Goal: Task Accomplishment & Management: Use online tool/utility

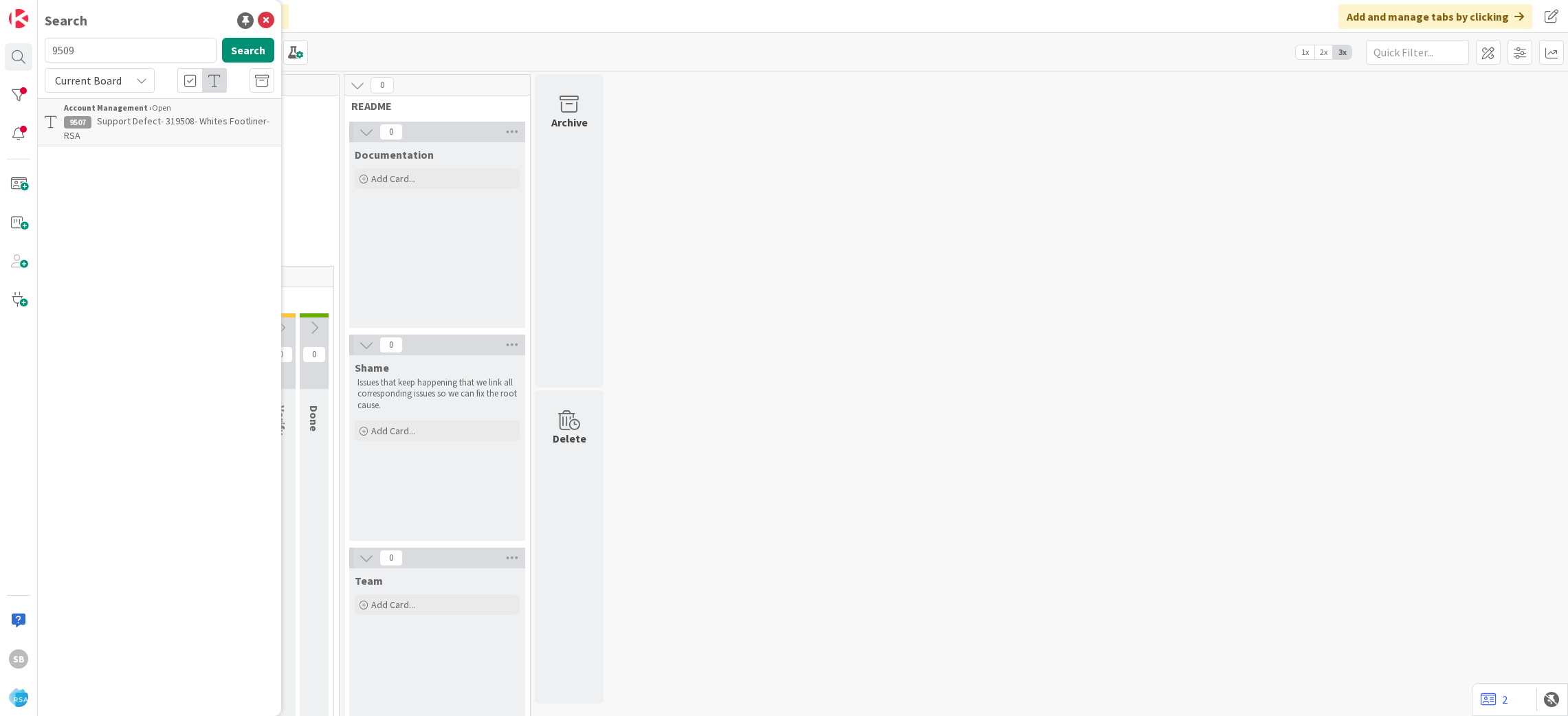
type input "9509"
click at [196, 116] on span "Support Defect- #321008- County Fair Foods- Product Name" at bounding box center [157, 128] width 186 height 27
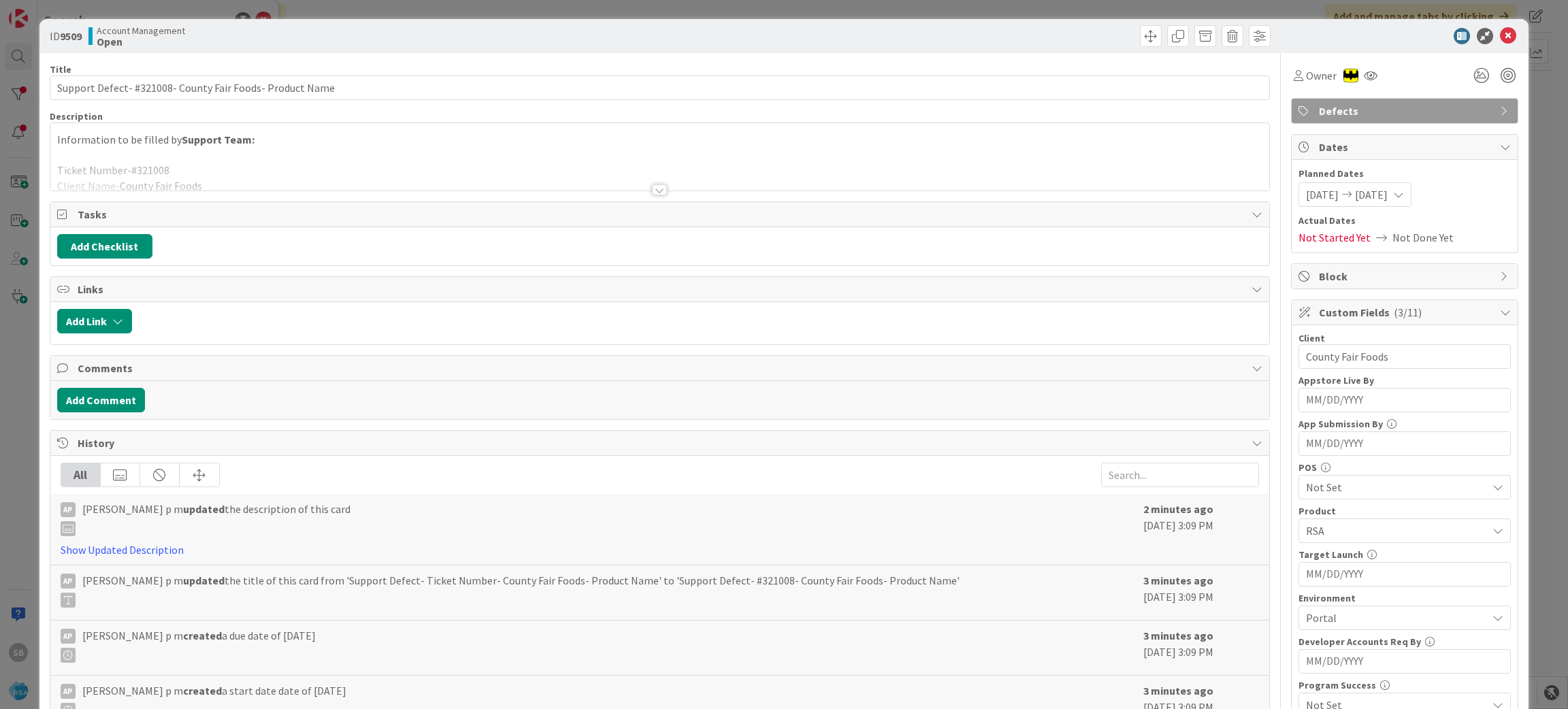
scroll to position [379, 0]
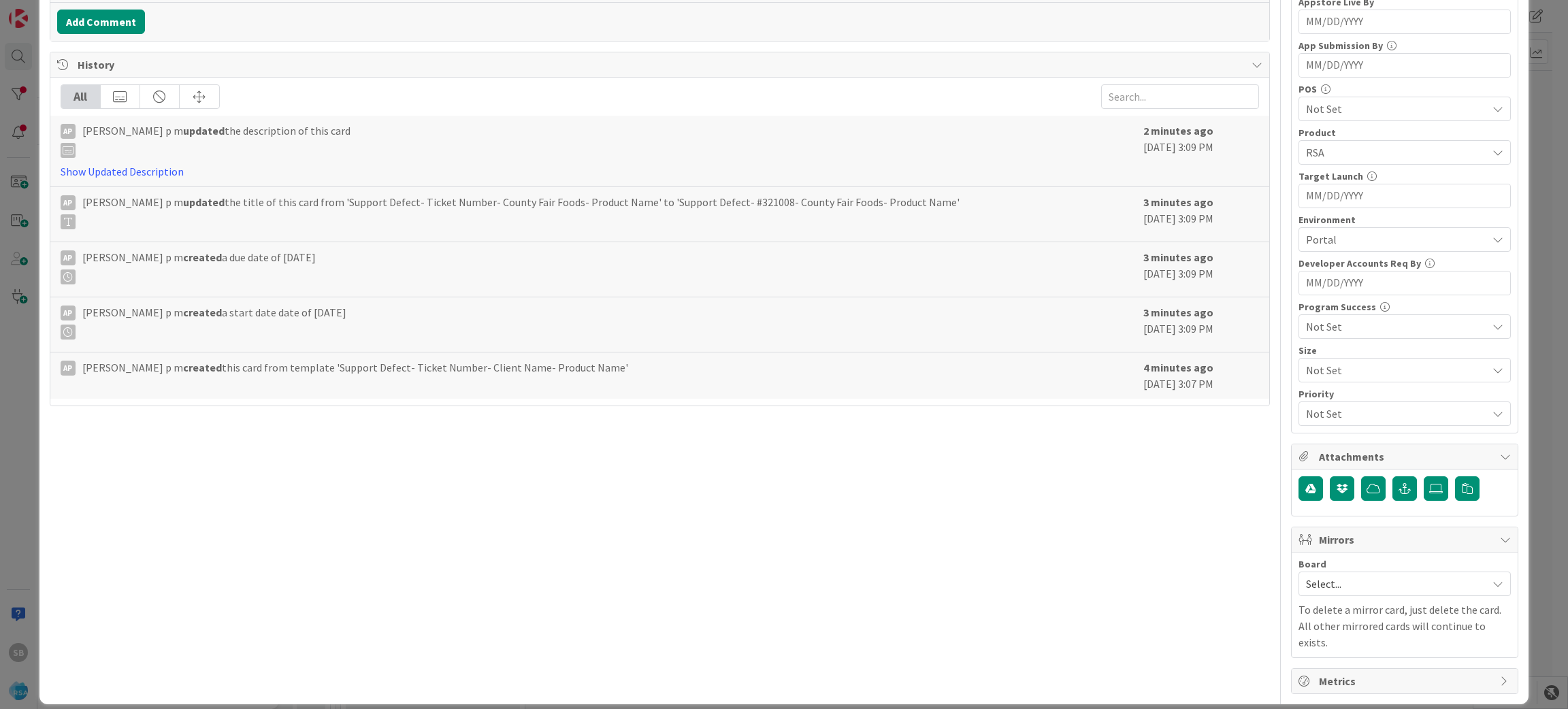
click at [1411, 580] on span "Select..." at bounding box center [1393, 584] width 174 height 19
click at [1373, 678] on span "Software Development" at bounding box center [1413, 672] width 179 height 20
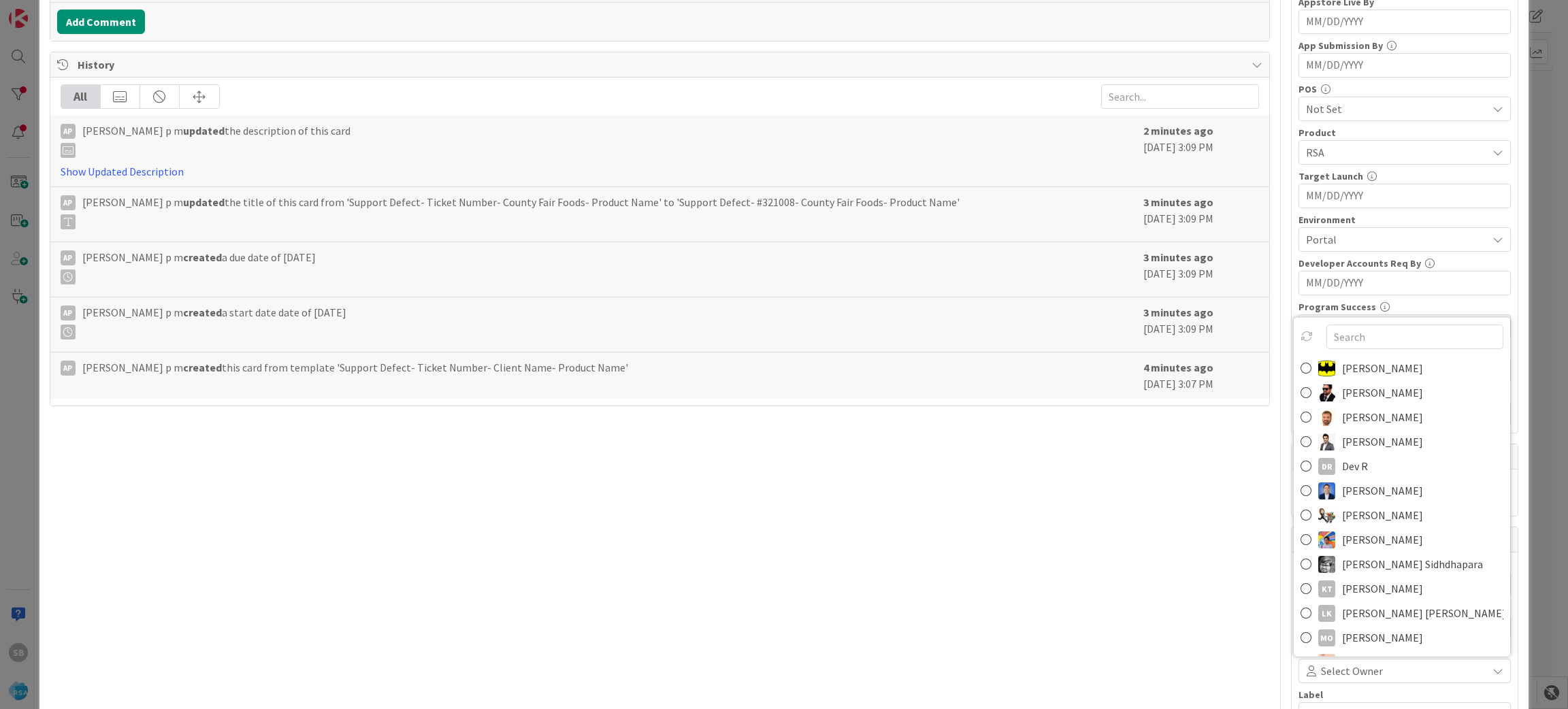
scroll to position [387, 0]
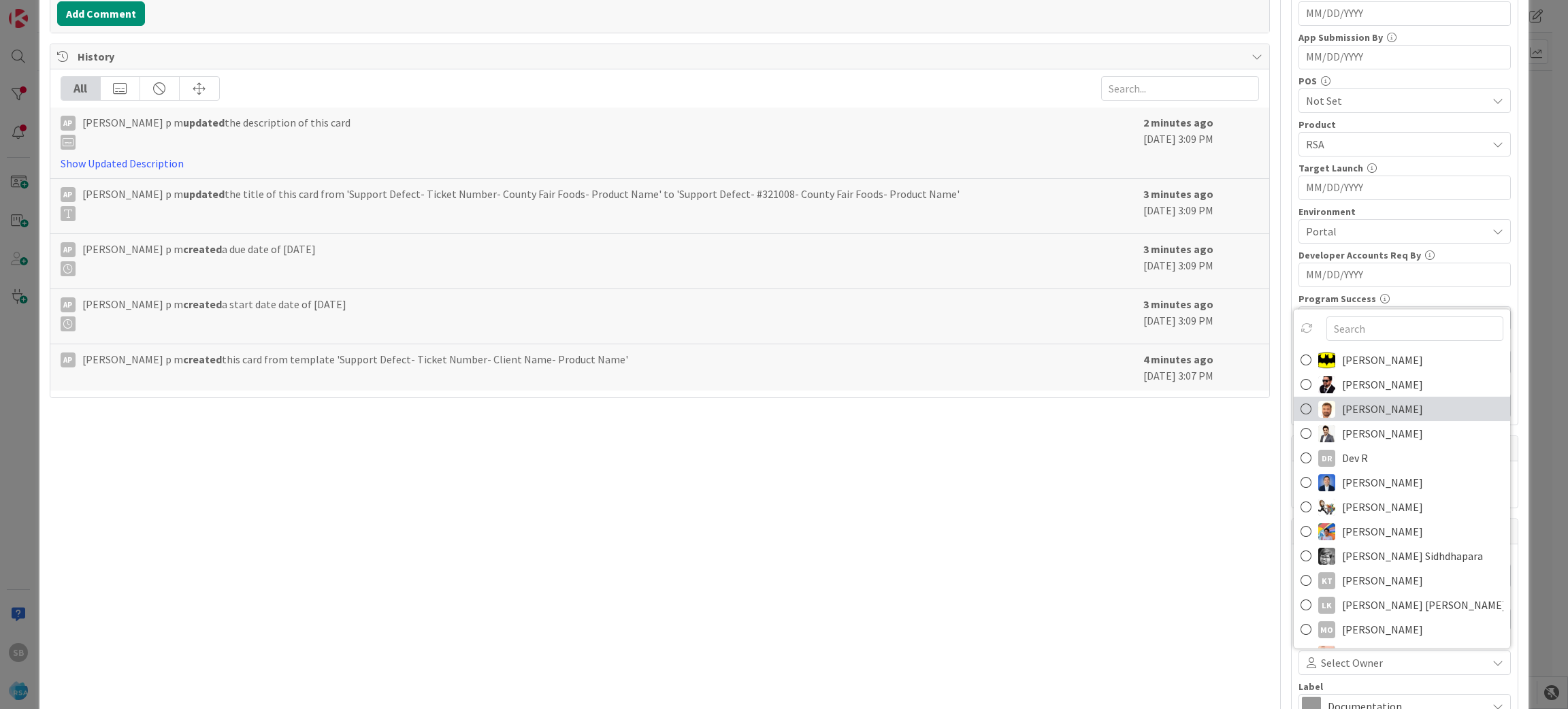
click at [1347, 411] on span "[PERSON_NAME]" at bounding box center [1382, 409] width 81 height 20
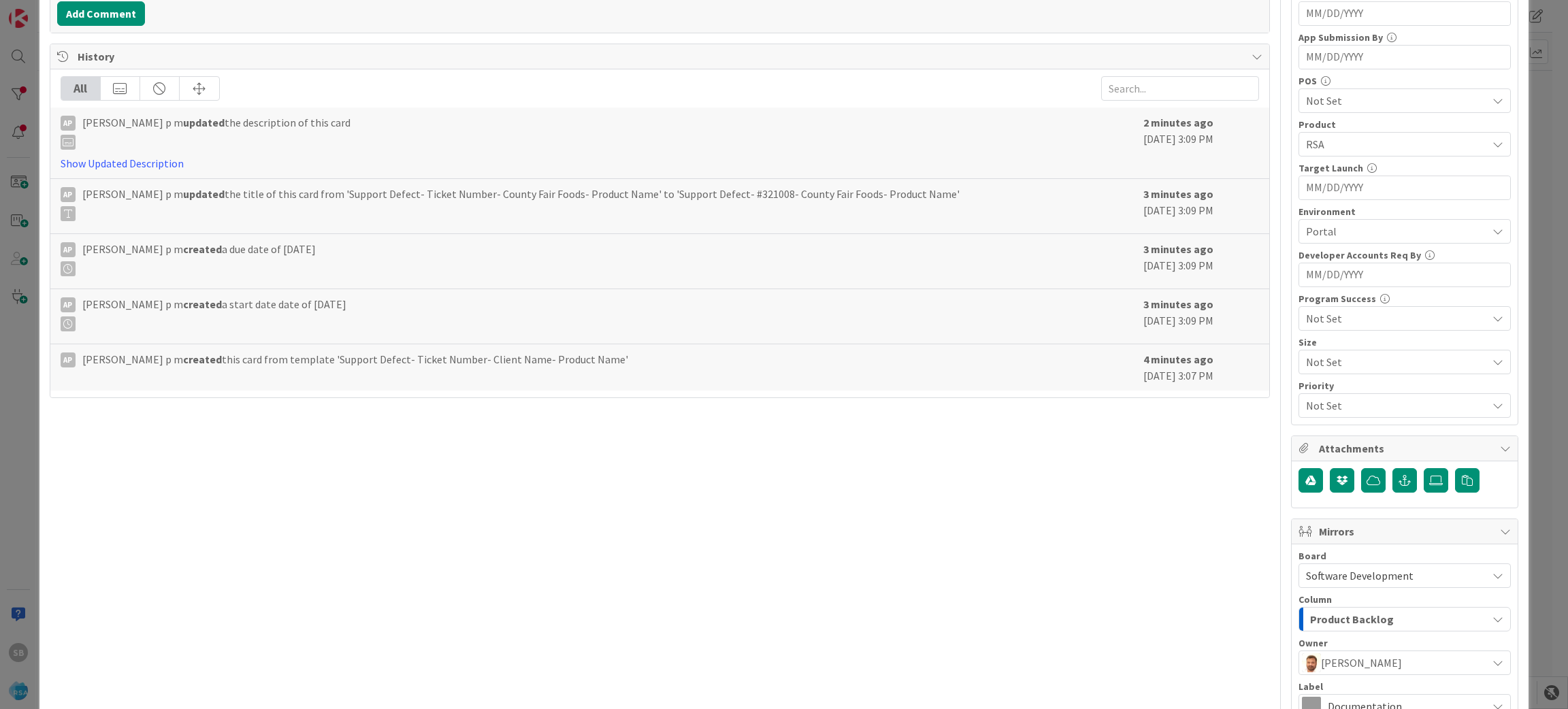
scroll to position [541, 0]
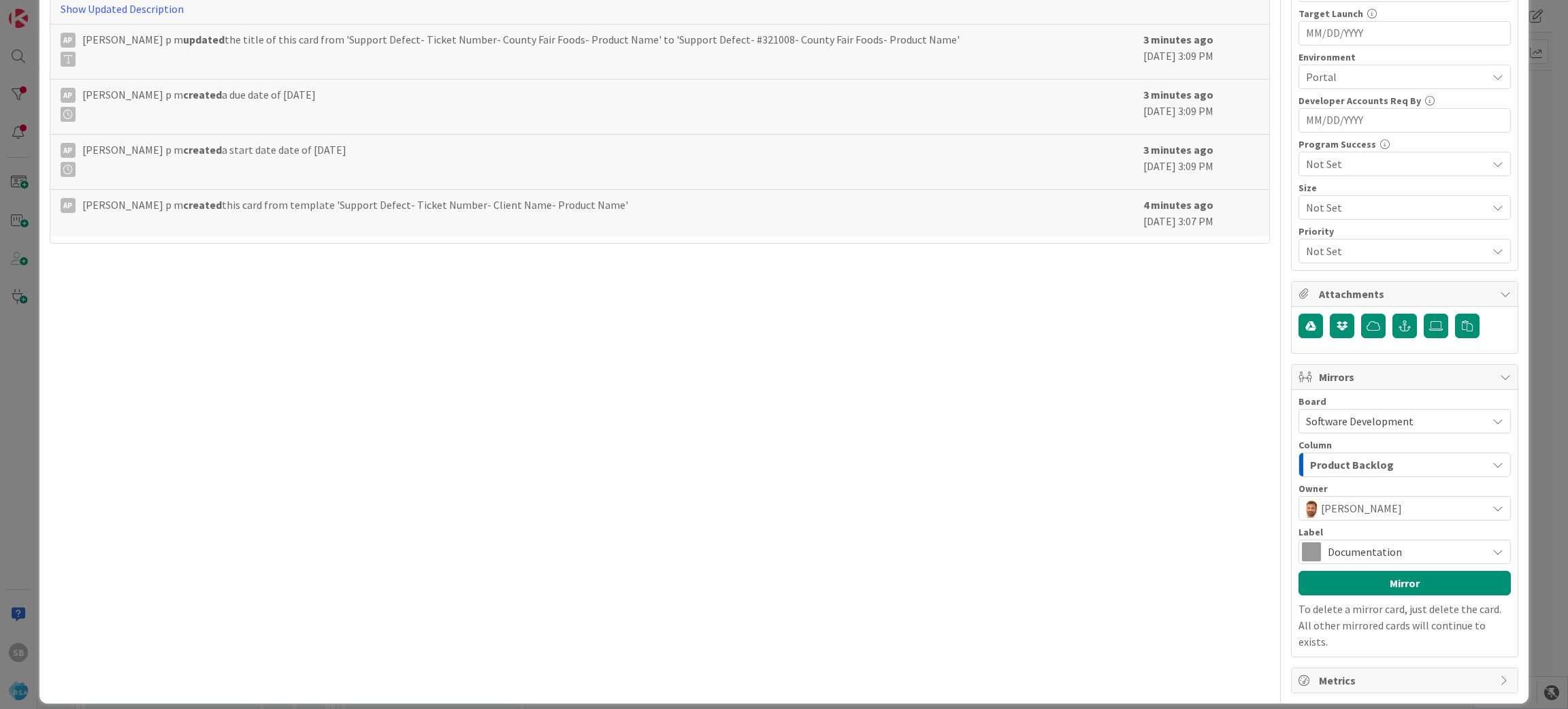
click at [1434, 544] on span "Documentation" at bounding box center [1403, 552] width 153 height 19
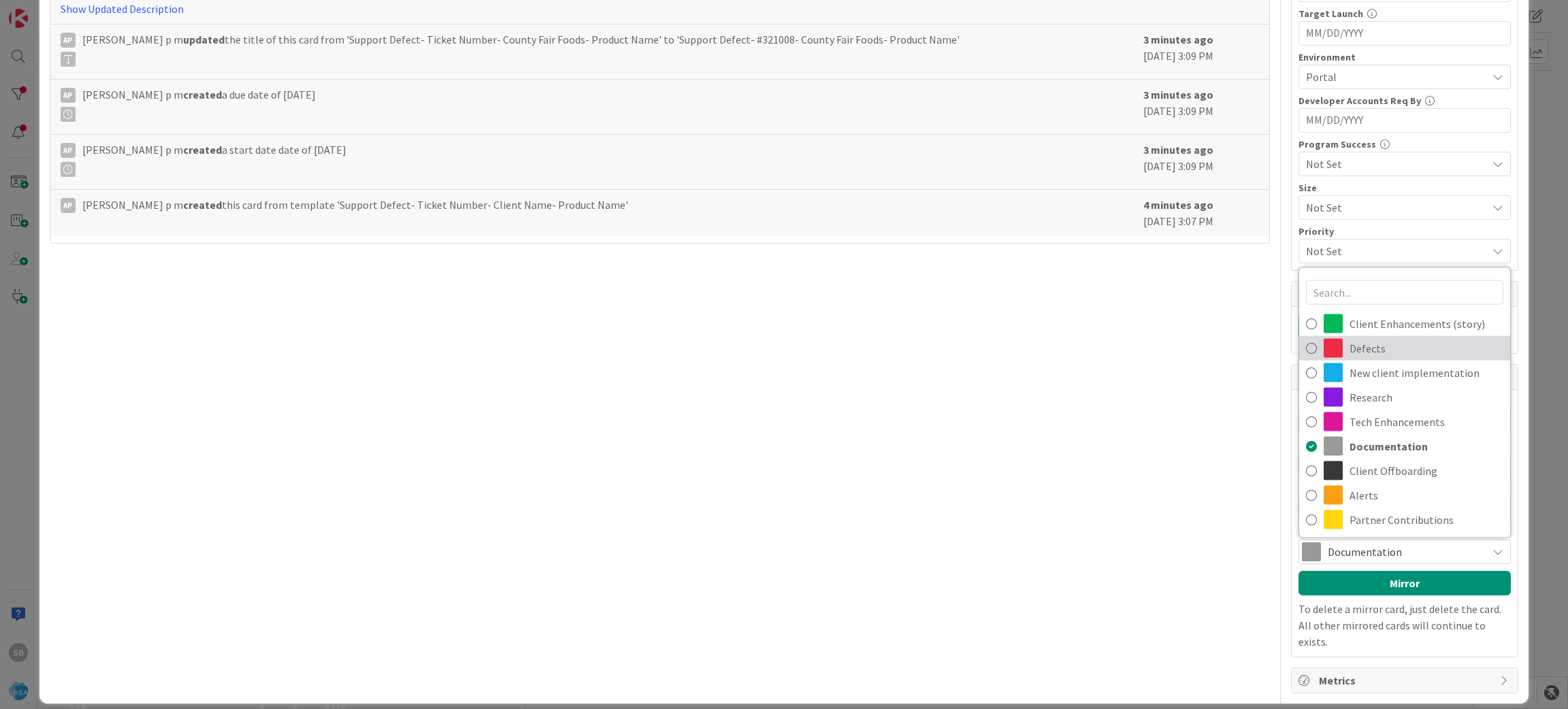
click at [1391, 342] on span "Defects" at bounding box center [1426, 348] width 153 height 20
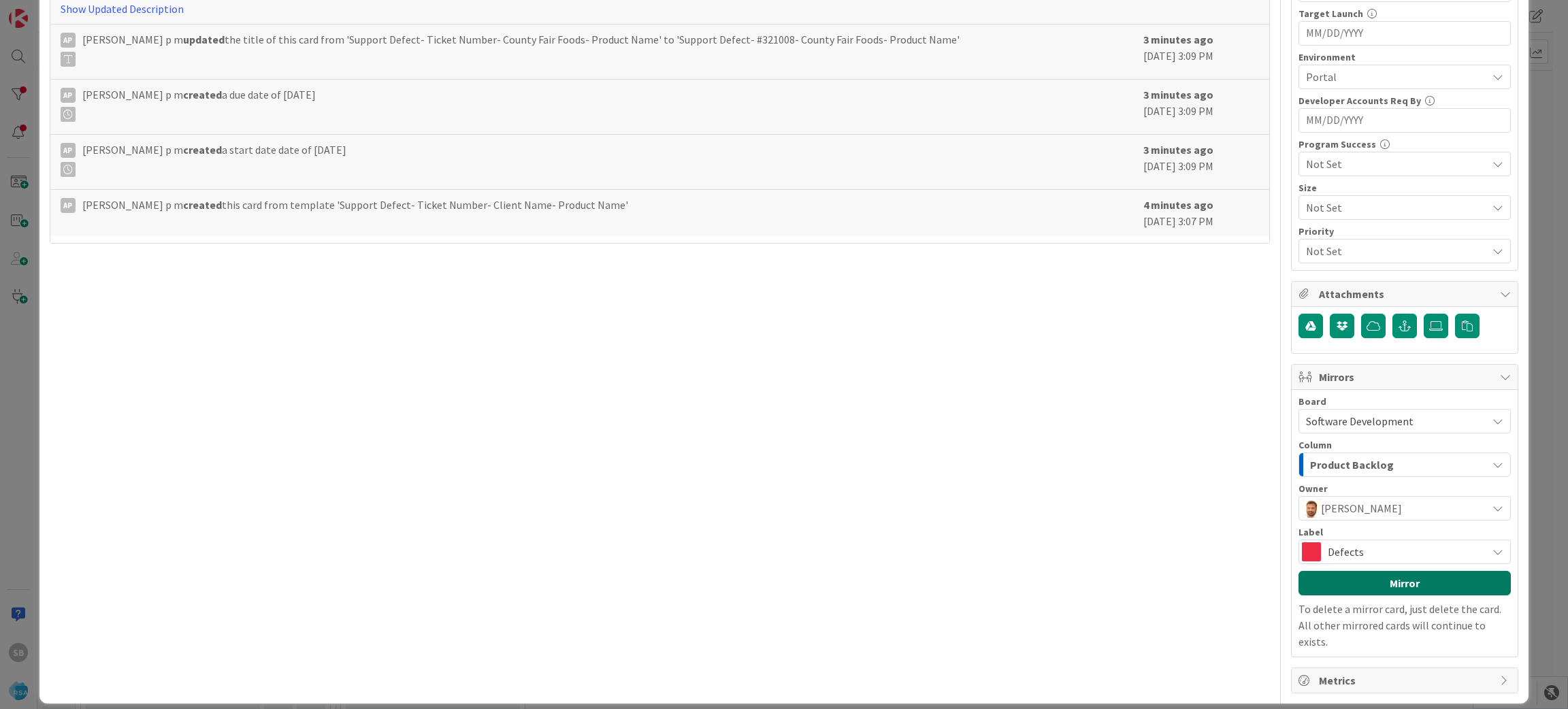
click at [1369, 594] on button "Mirror" at bounding box center [1404, 583] width 212 height 24
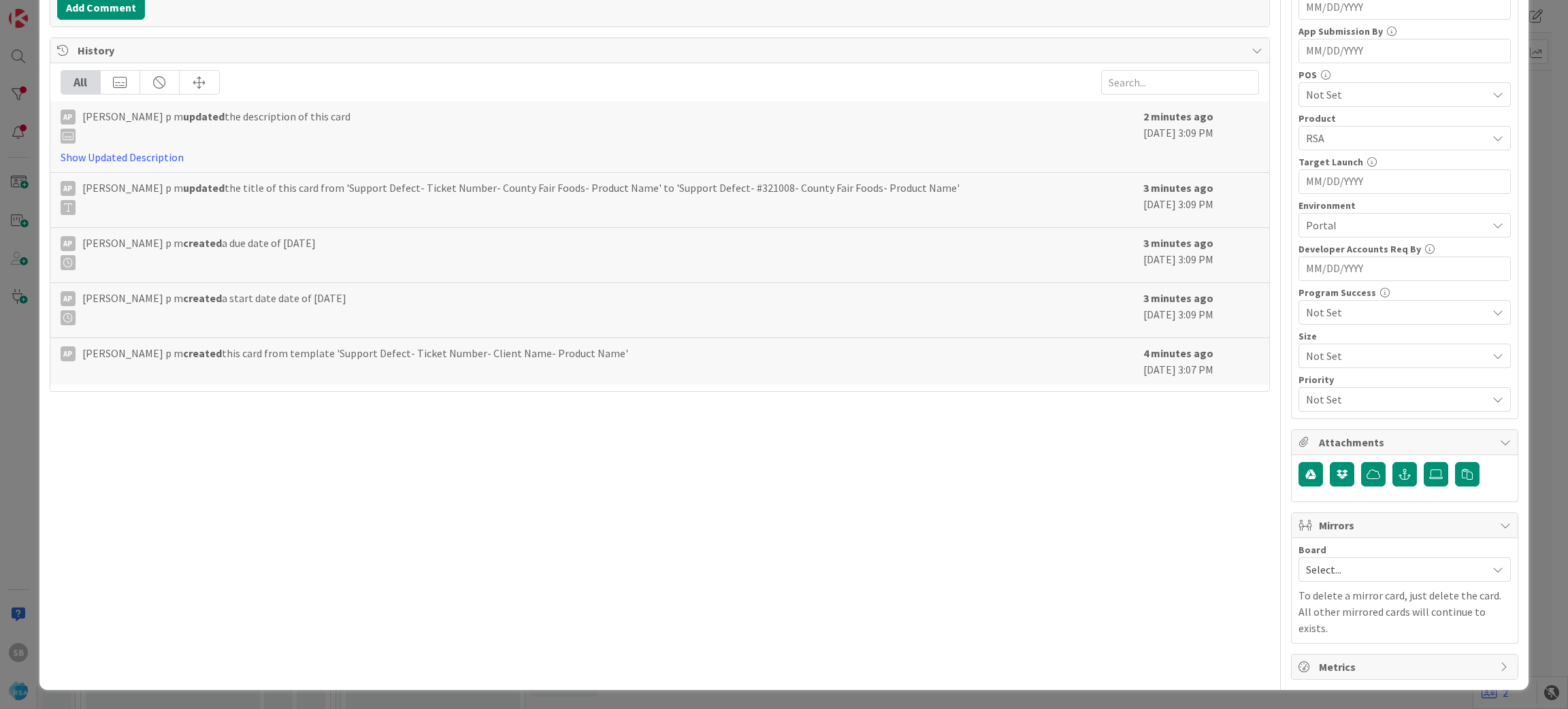
scroll to position [379, 0]
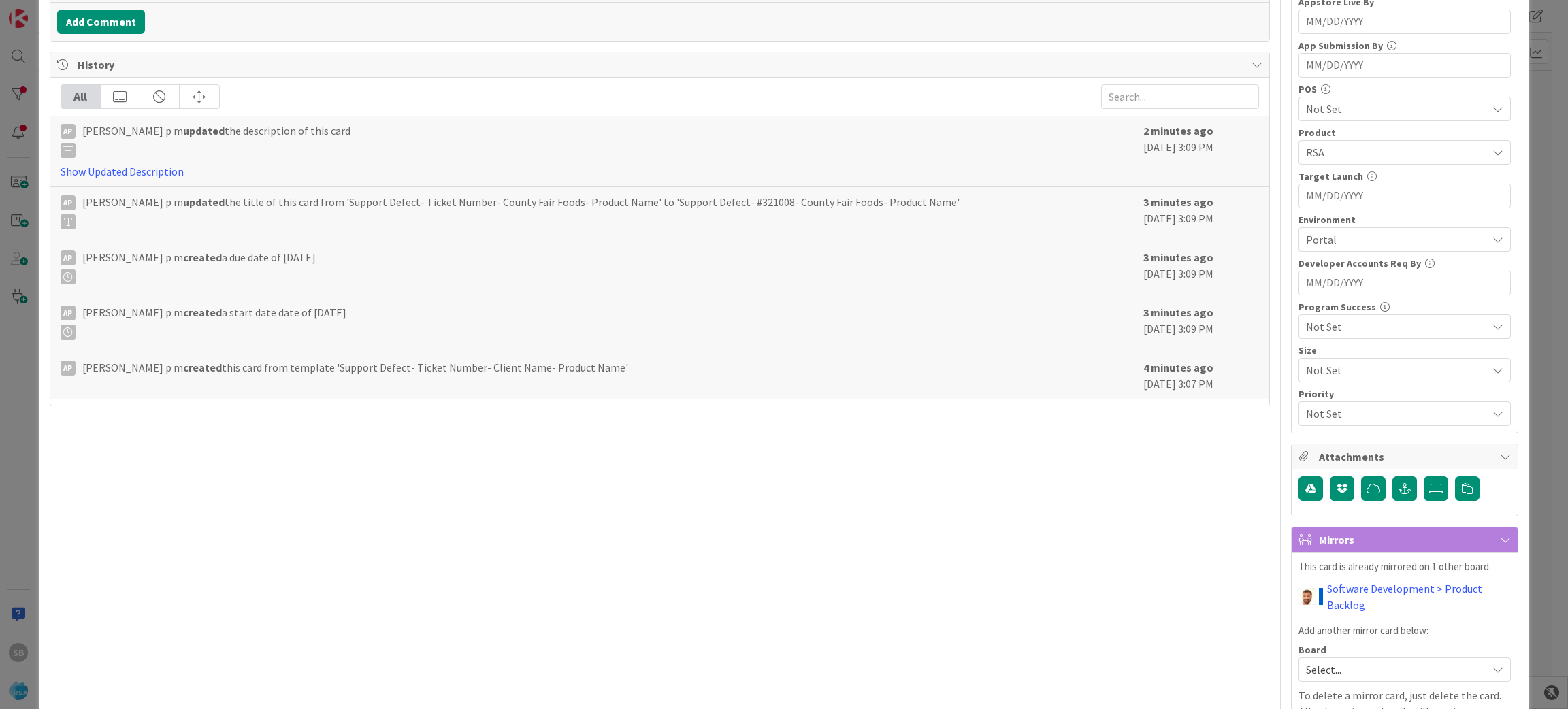
type input "Support Defect- 321008- County Fair Foods- [GEOGRAPHIC_DATA]"
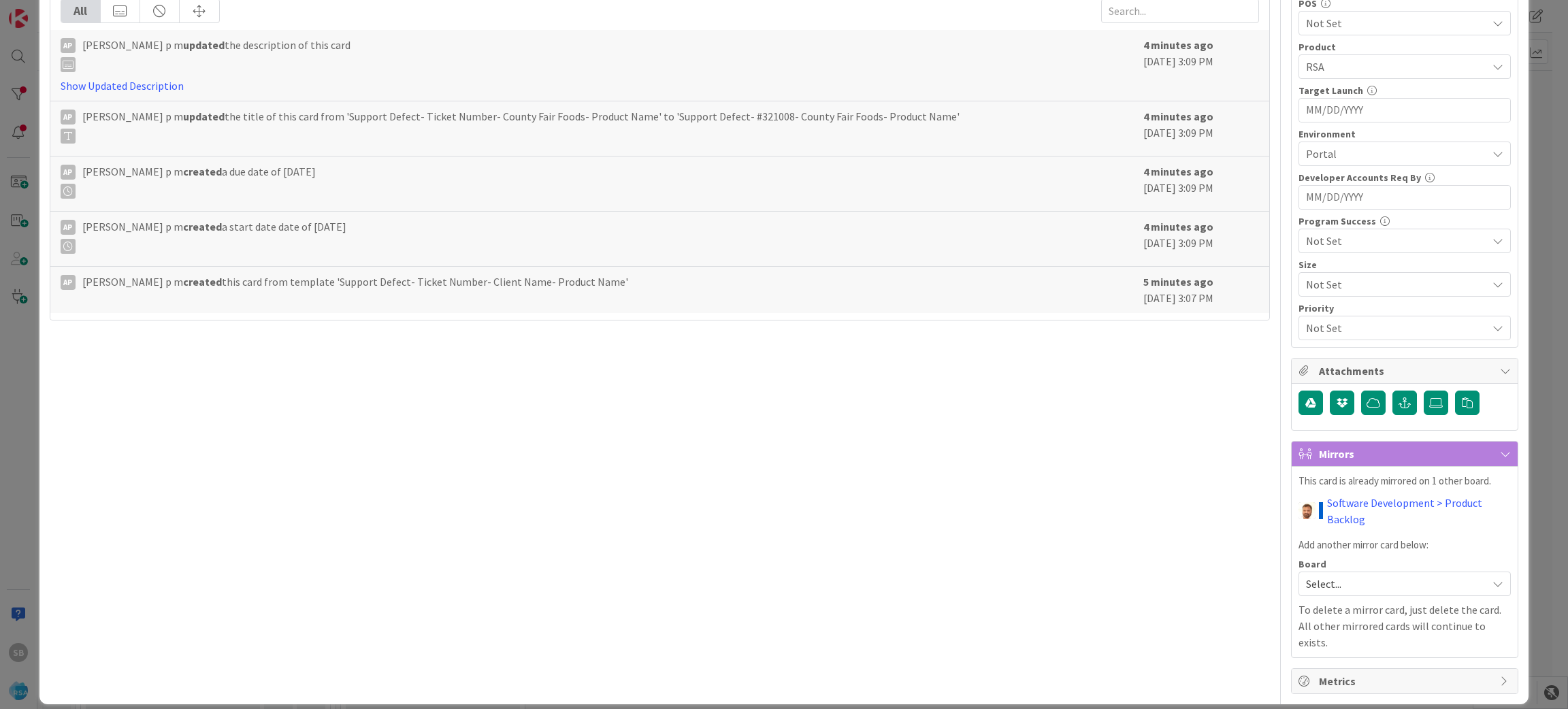
scroll to position [0, 0]
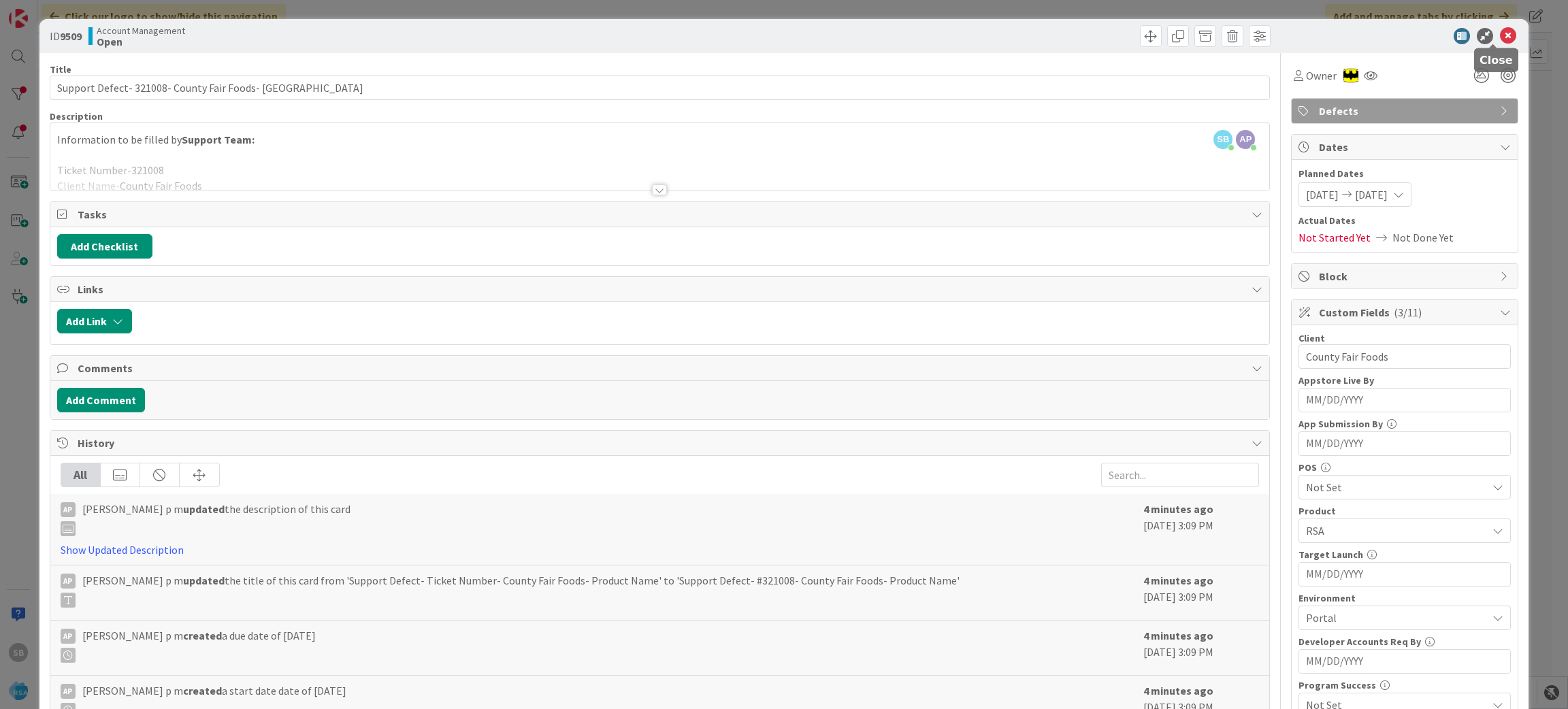
click at [1499, 37] on icon at bounding box center [1507, 36] width 16 height 16
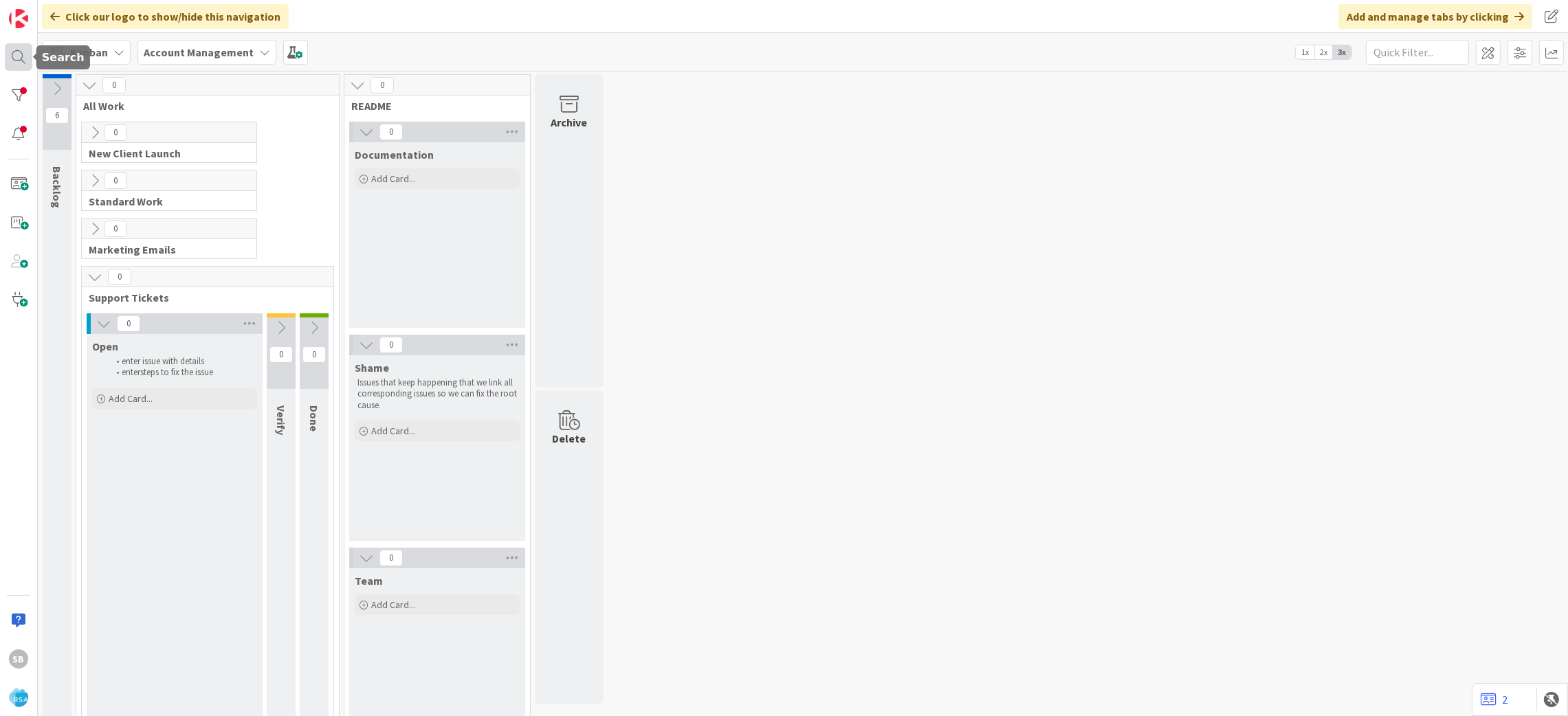
click at [29, 55] on div at bounding box center [19, 57] width 28 height 28
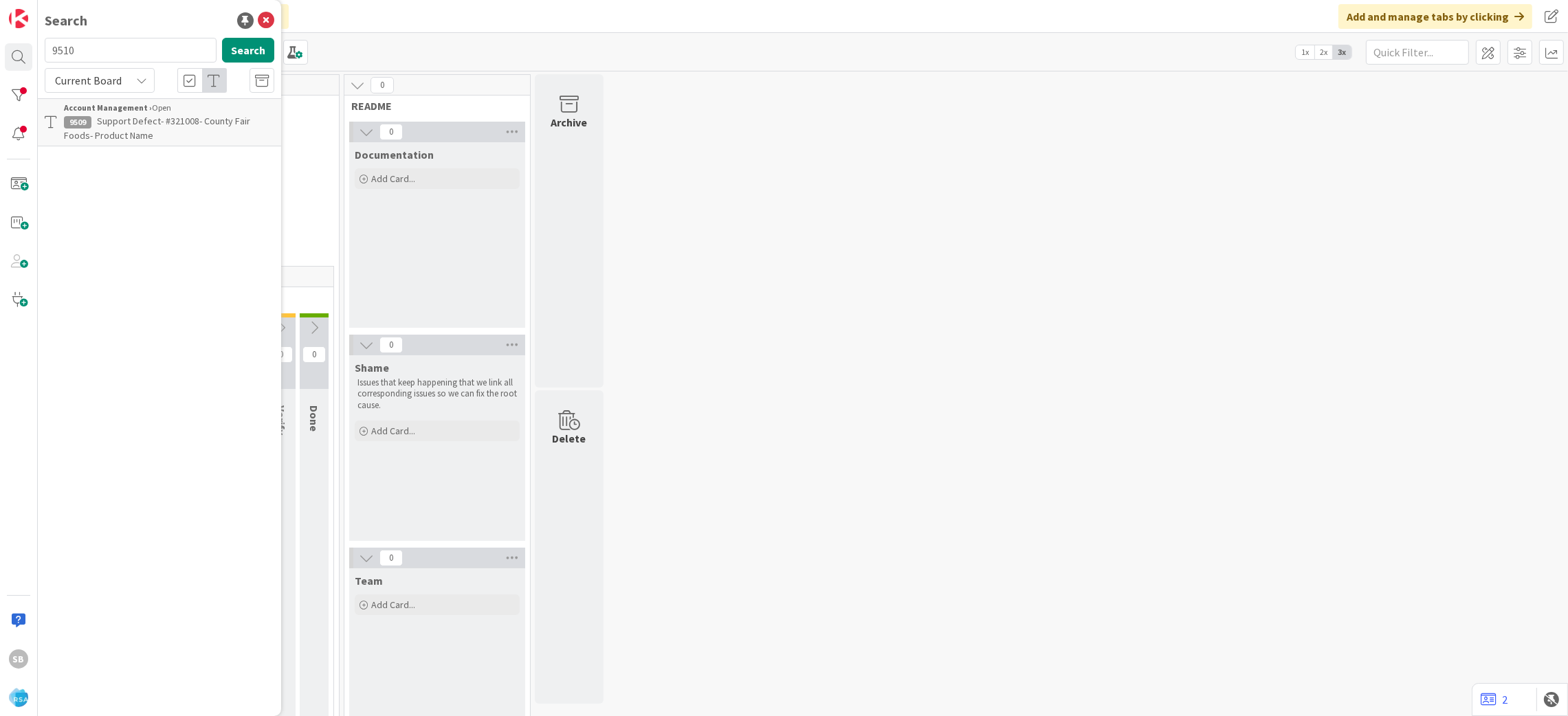
type input "9510"
click at [151, 117] on span "Support Maintenance - #320965- [PERSON_NAME] Food Gaint-RSA" at bounding box center [145, 128] width 164 height 27
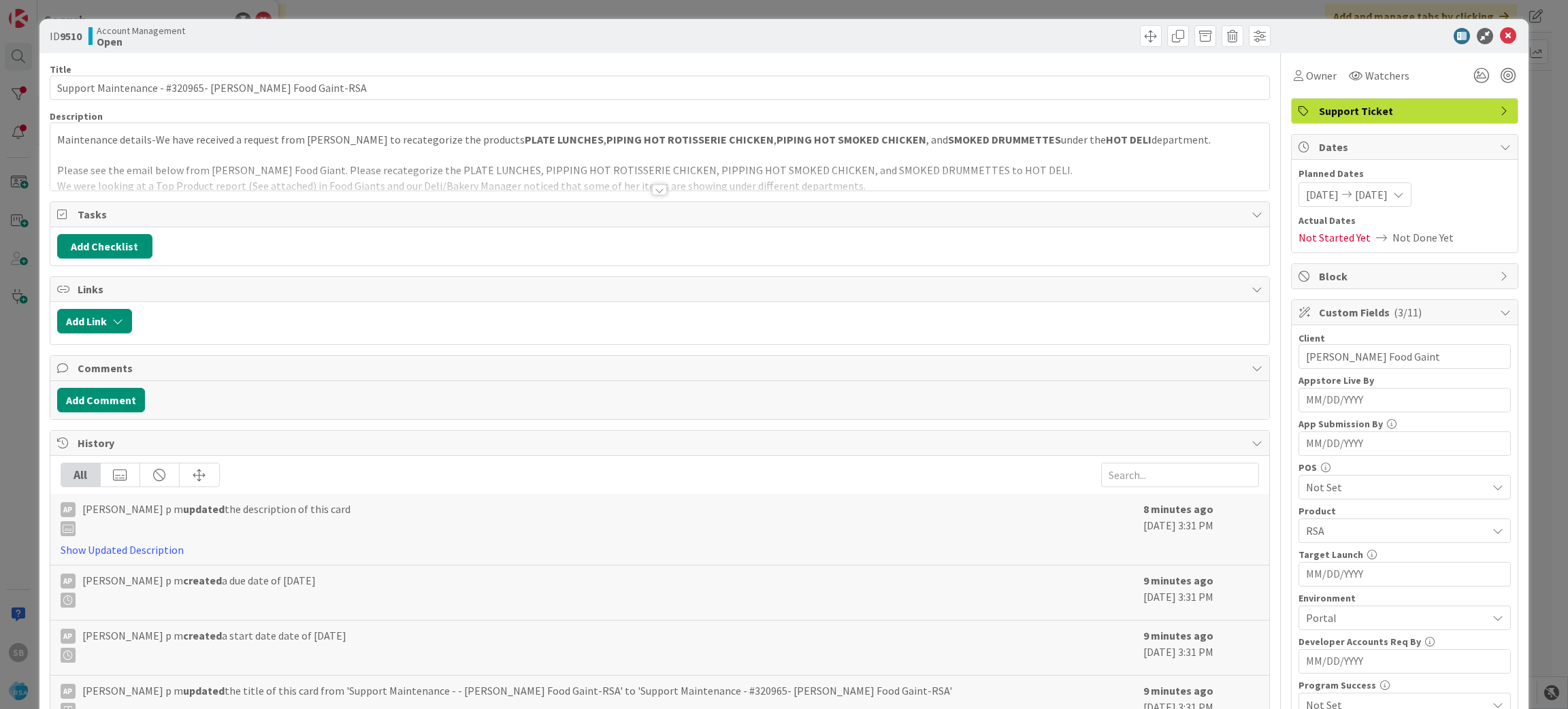
scroll to position [379, 0]
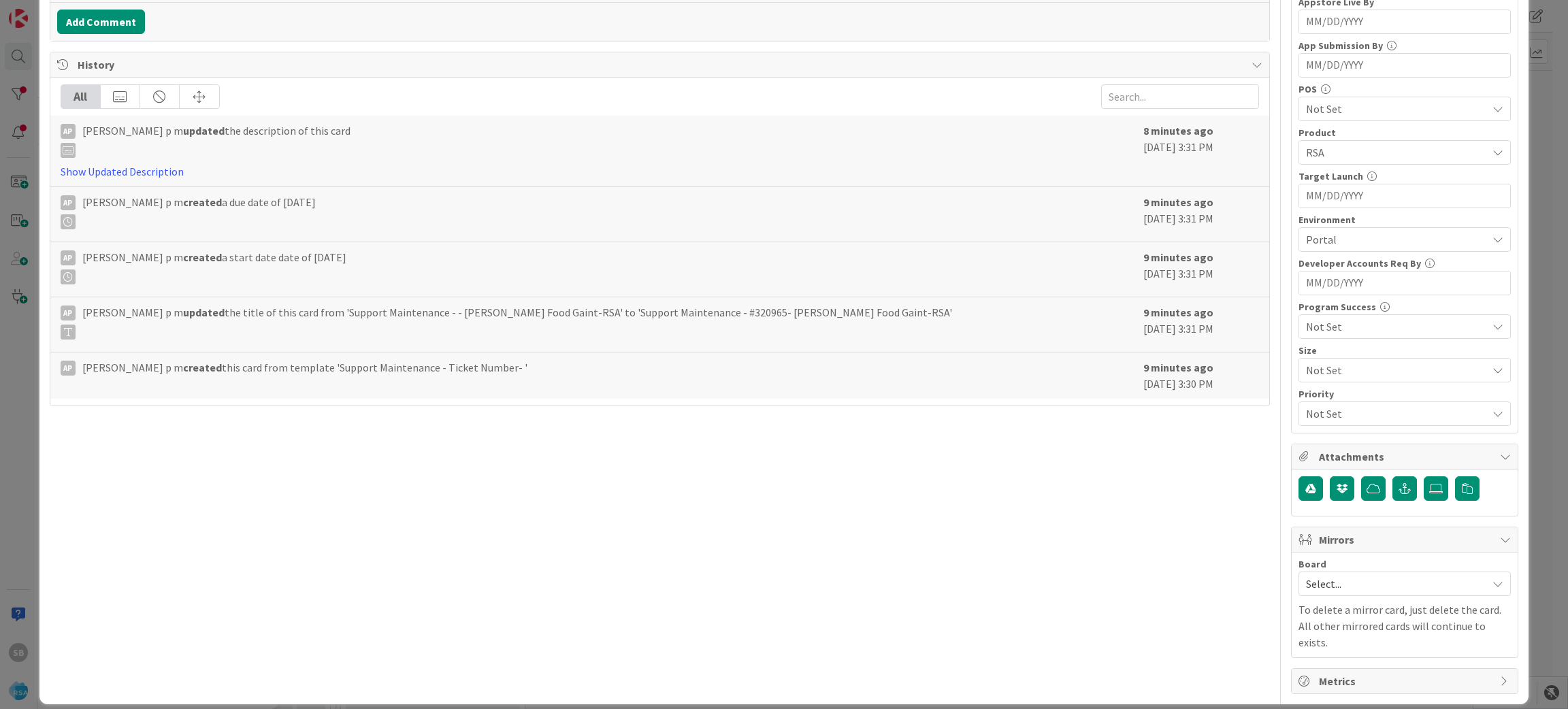
click at [1321, 581] on span "Select..." at bounding box center [1393, 584] width 174 height 19
click at [1339, 647] on div "Select... Account Management Software Development" at bounding box center [1404, 644] width 212 height 93
click at [1338, 668] on span "Software Development" at bounding box center [1413, 672] width 179 height 20
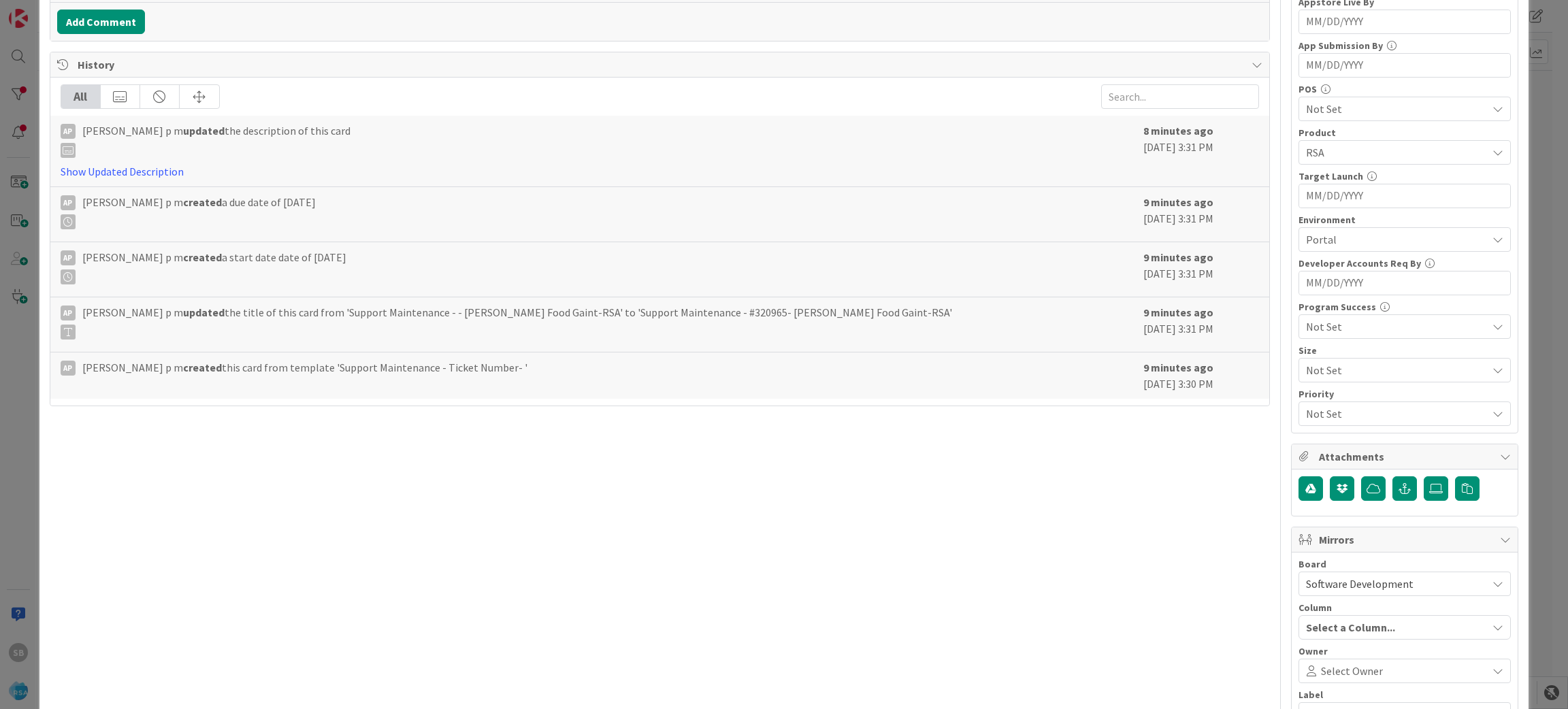
click at [1338, 668] on span "Select Owner" at bounding box center [1352, 671] width 62 height 16
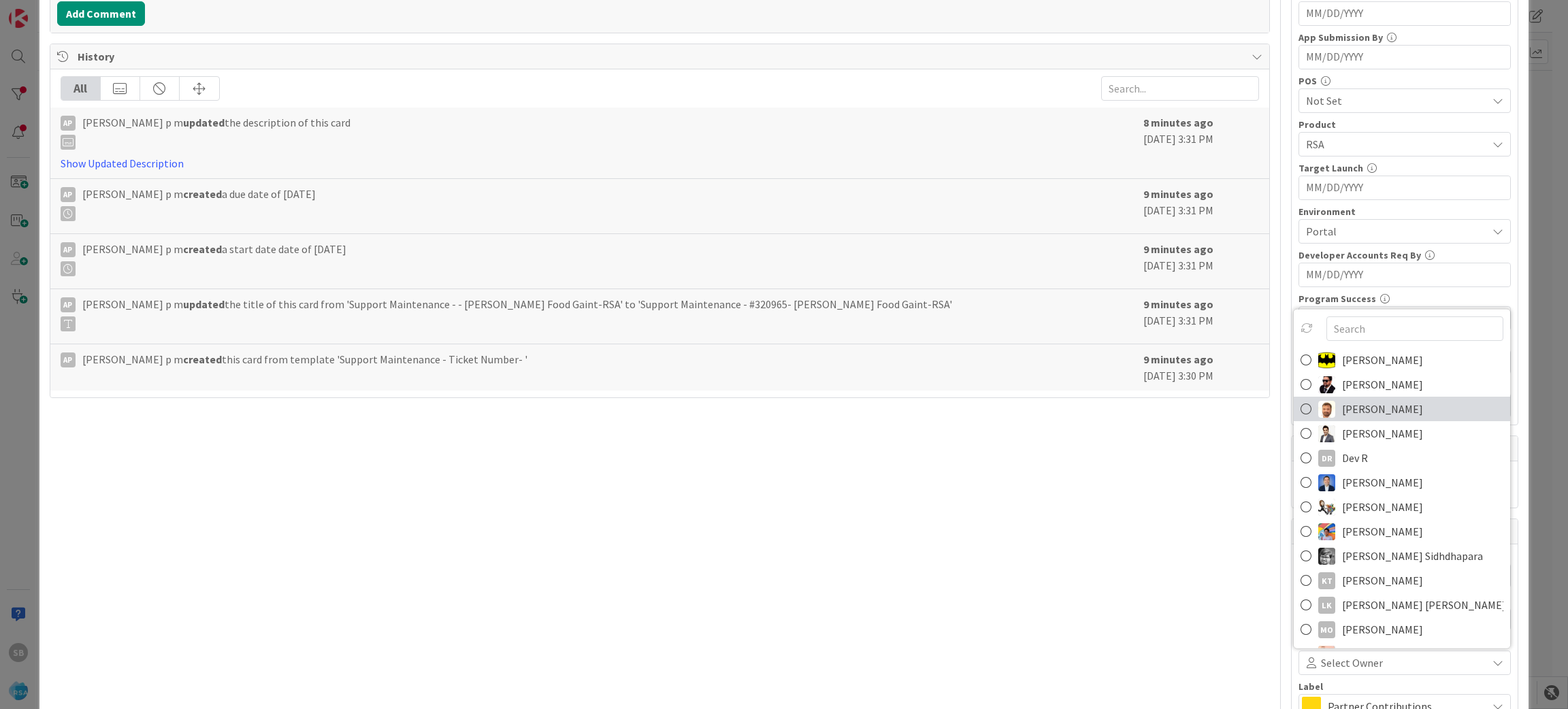
click at [1347, 413] on span "[PERSON_NAME]" at bounding box center [1382, 409] width 81 height 20
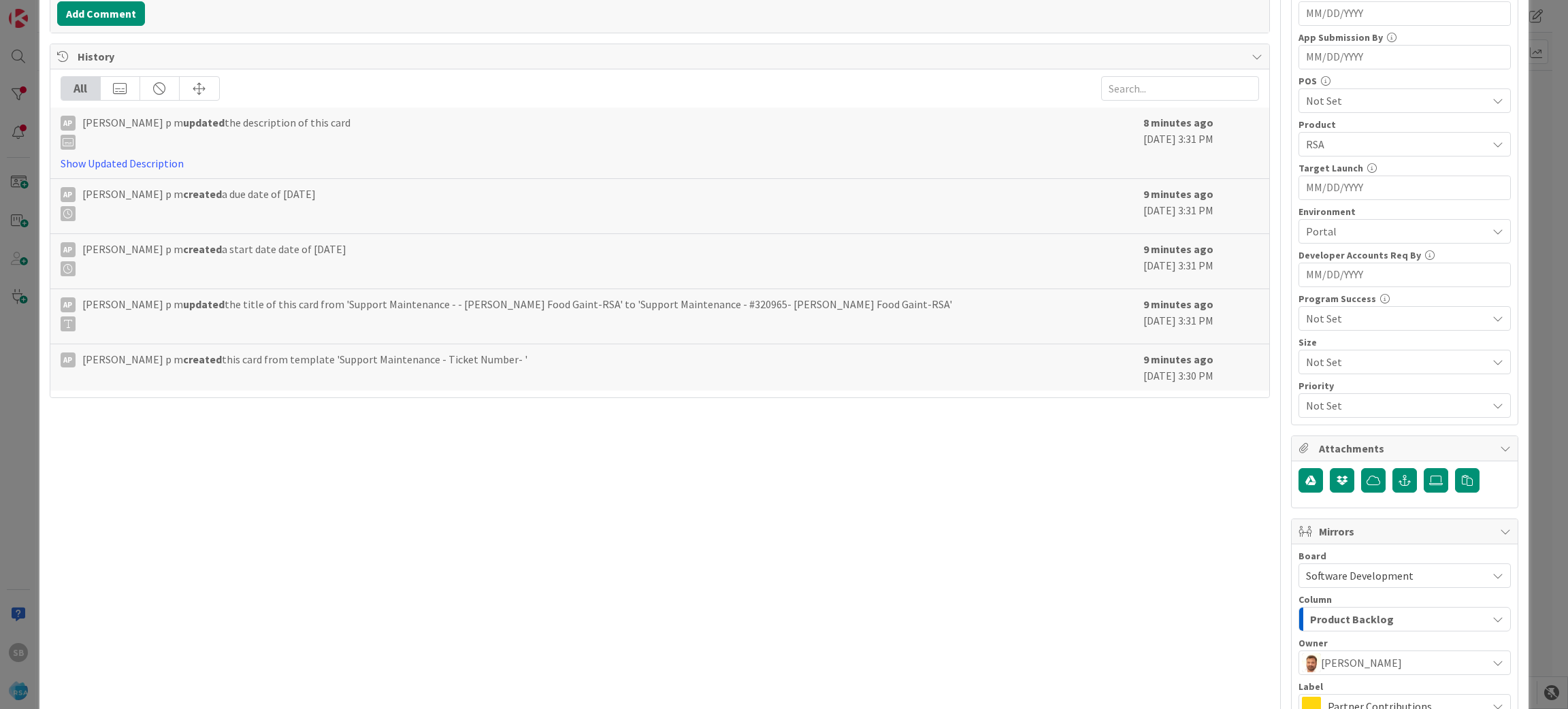
scroll to position [541, 0]
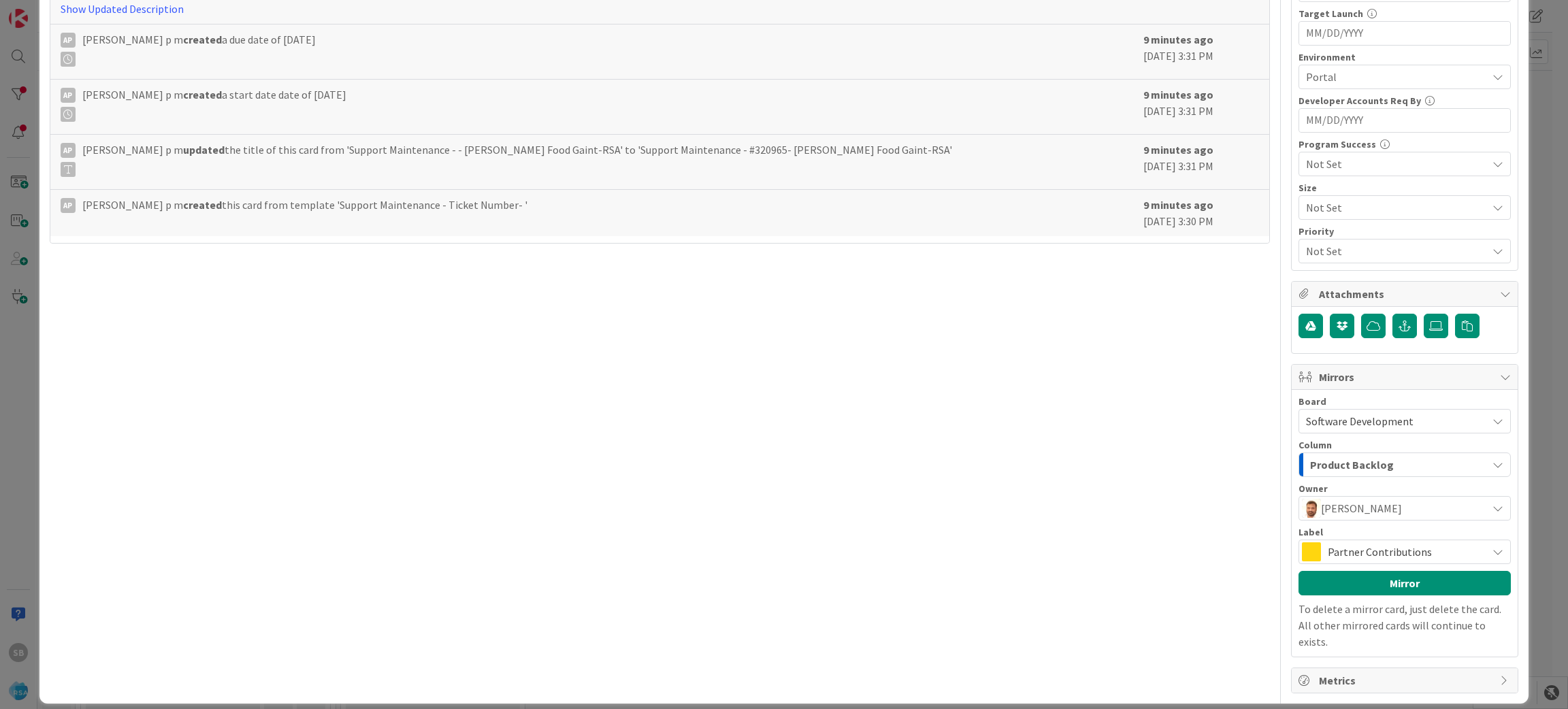
click at [1339, 560] on span "Partner Contributions" at bounding box center [1403, 552] width 153 height 19
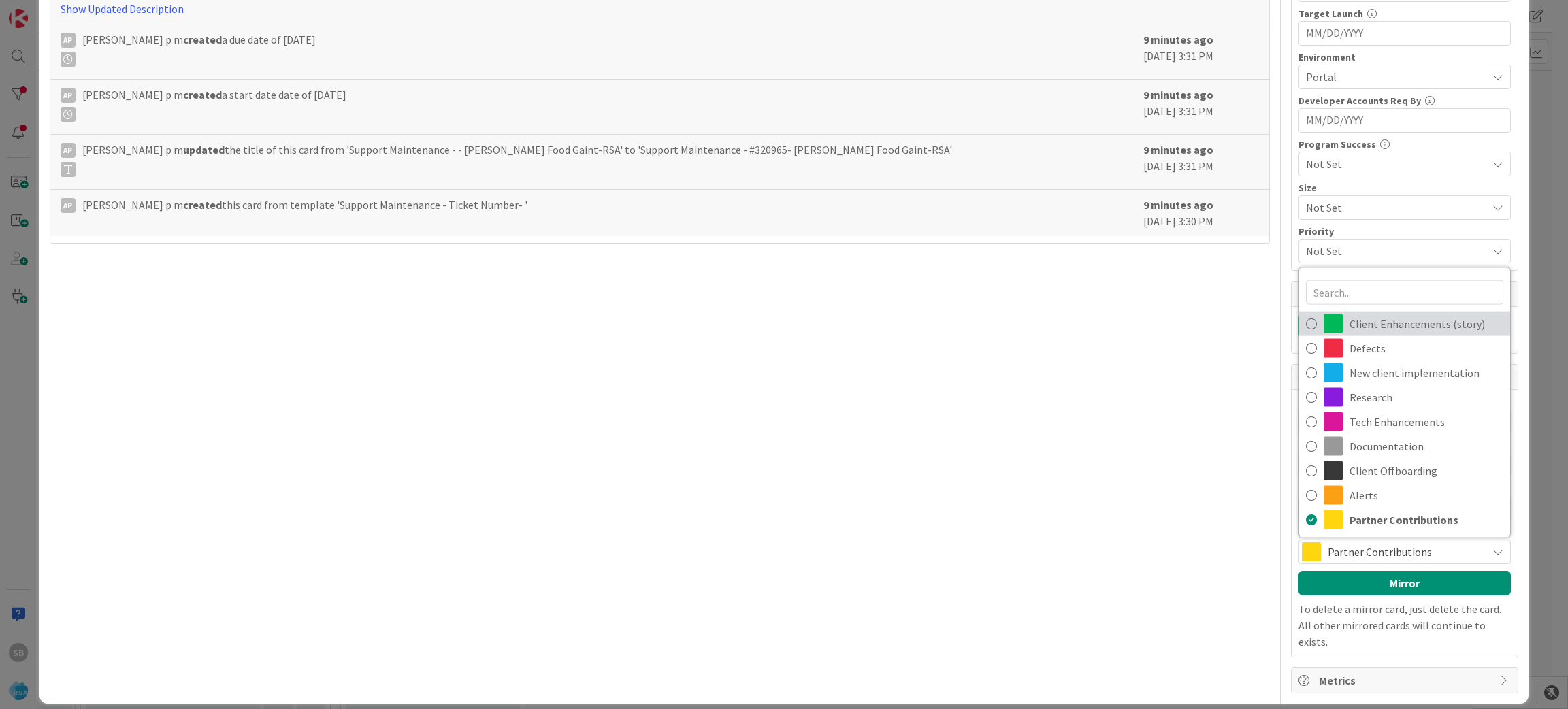
click at [1361, 318] on span "Client Enhancements (story)" at bounding box center [1426, 324] width 153 height 20
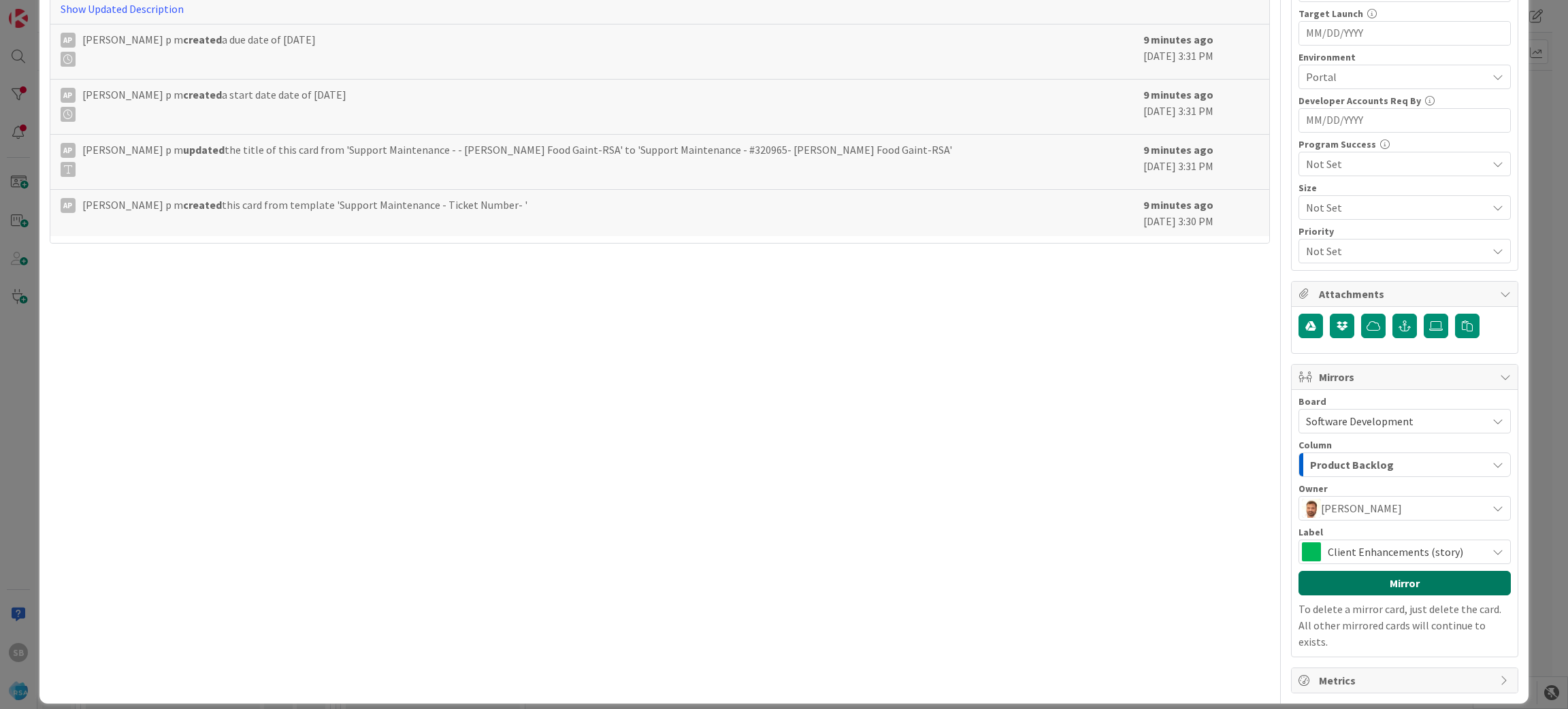
click at [1348, 590] on button "Mirror" at bounding box center [1404, 583] width 212 height 24
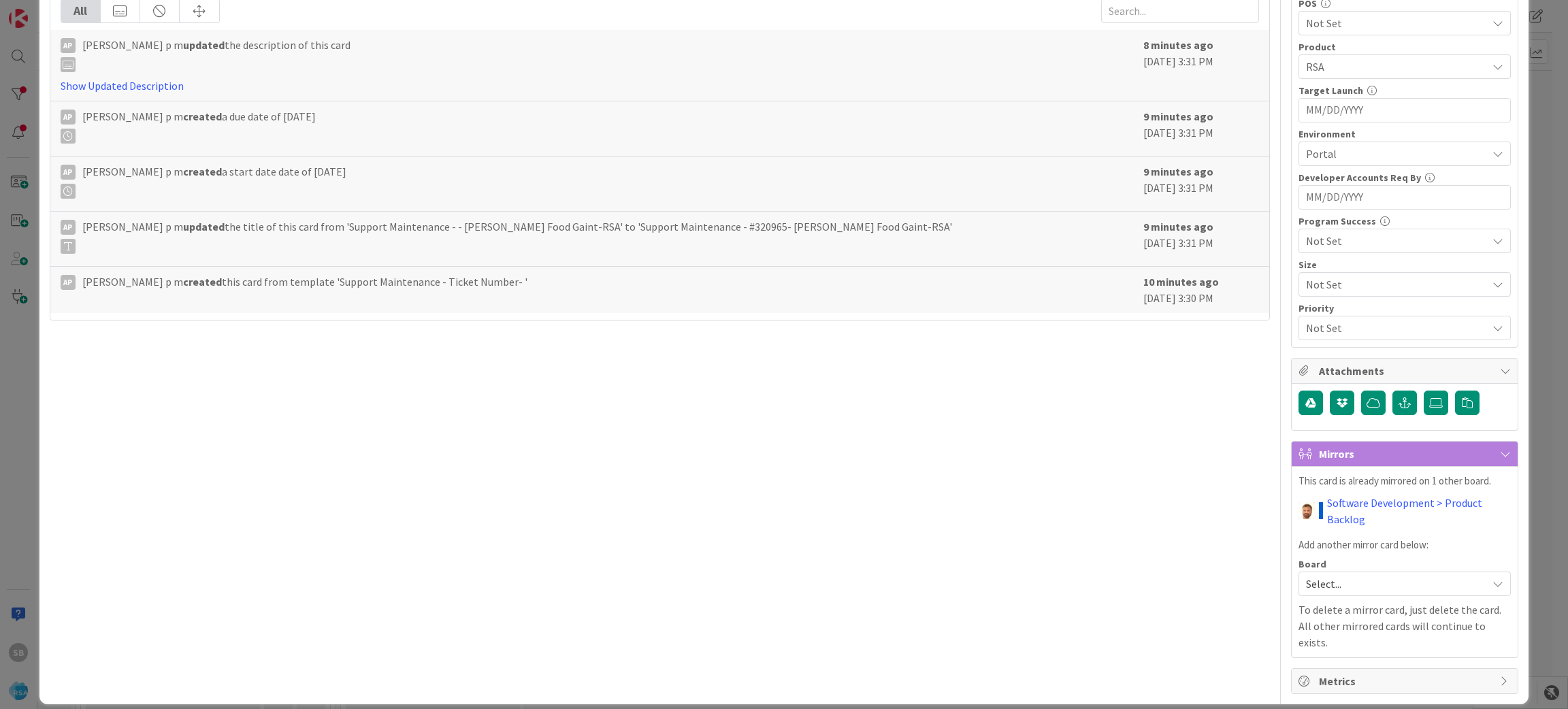
scroll to position [0, 0]
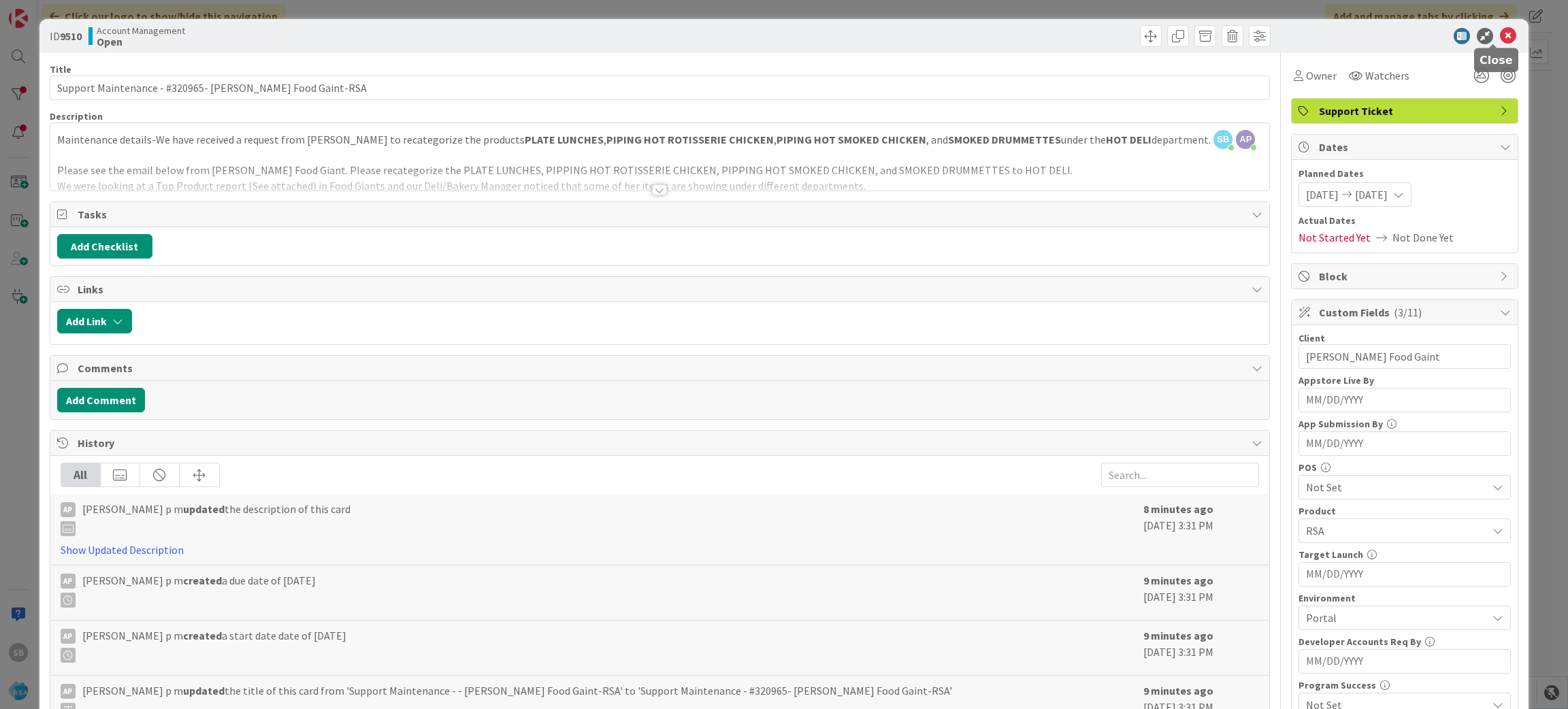
click at [1499, 35] on icon at bounding box center [1507, 36] width 16 height 16
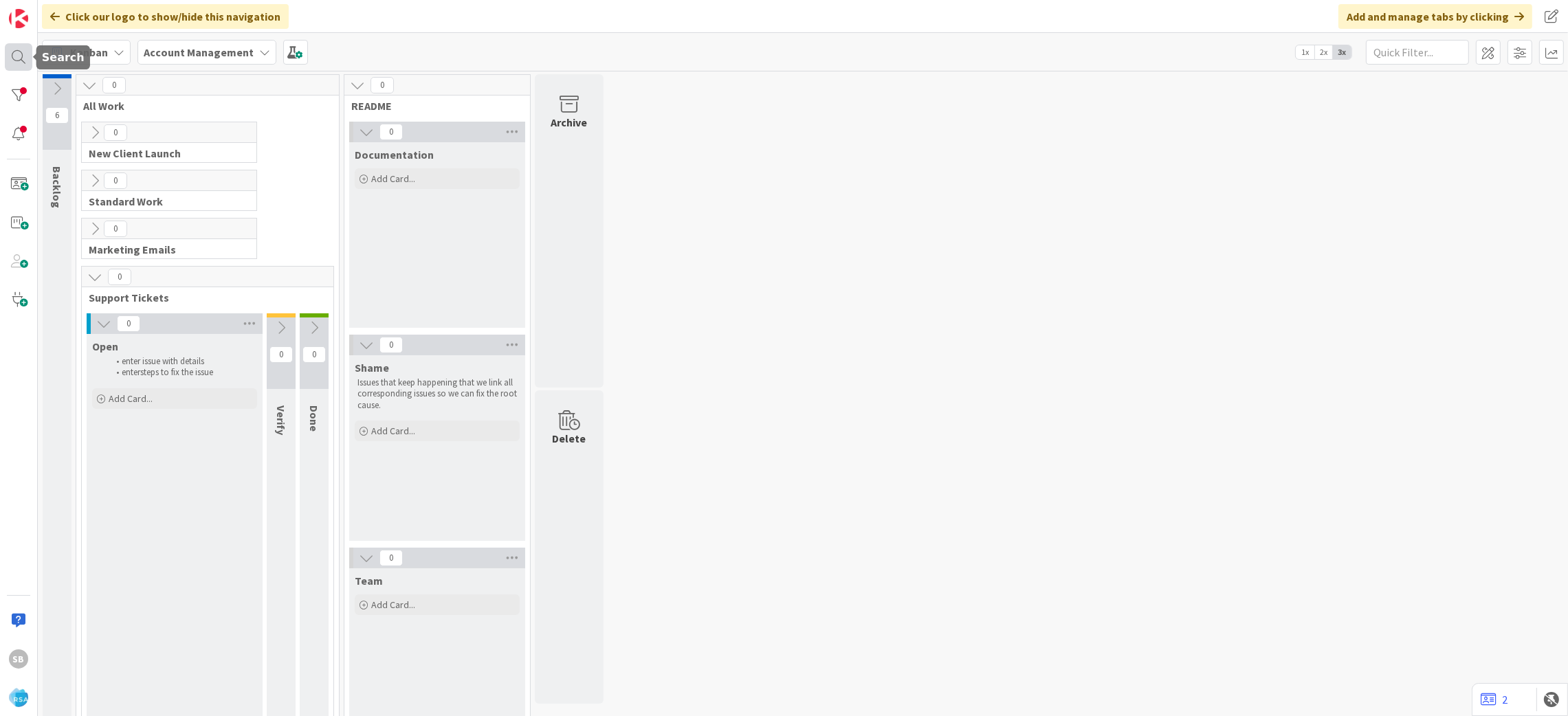
click at [23, 55] on div at bounding box center [19, 57] width 28 height 28
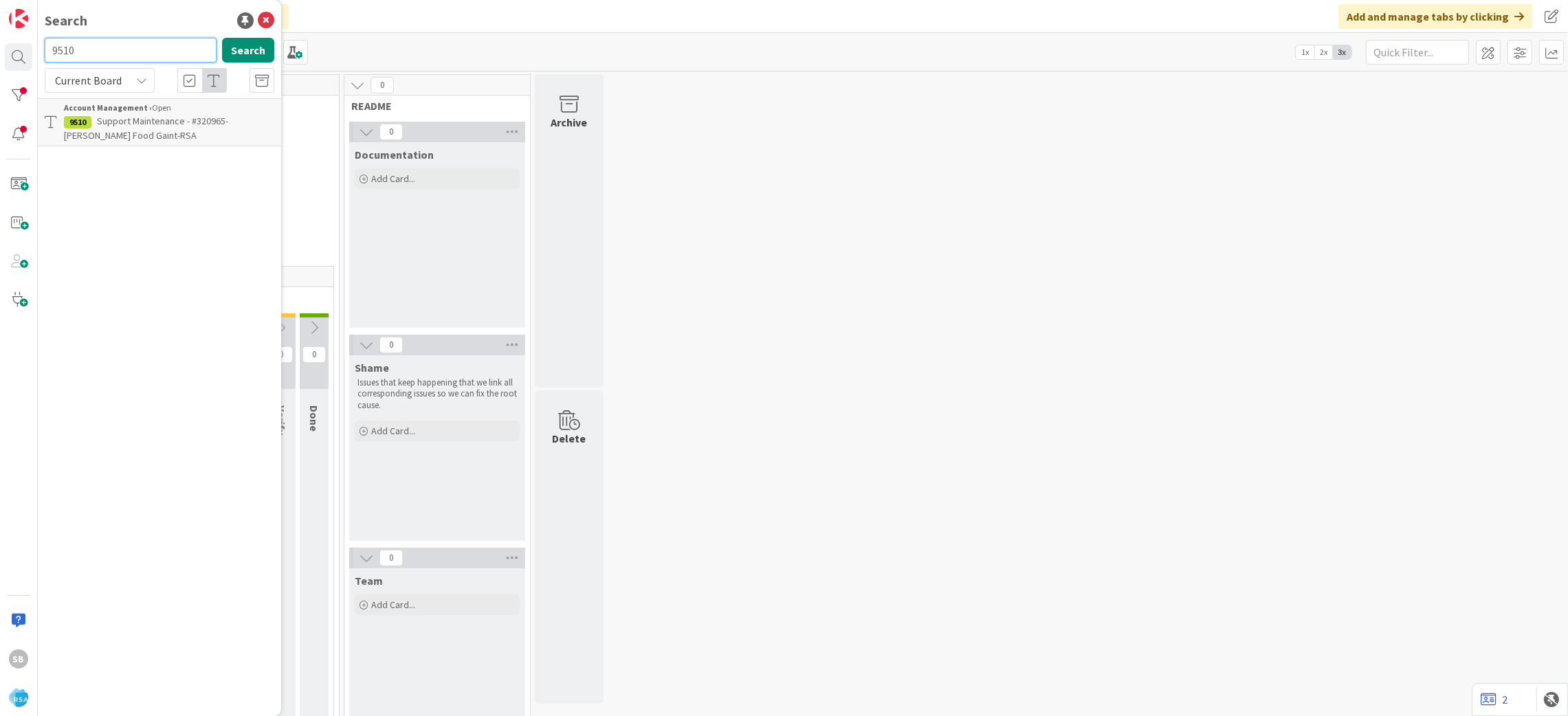
click at [144, 62] on input "9510" at bounding box center [131, 50] width 172 height 24
type input "9512"
click at [145, 126] on span "Support Maintenance - 320967- A&B Family Foods-RSA" at bounding box center [167, 128] width 207 height 27
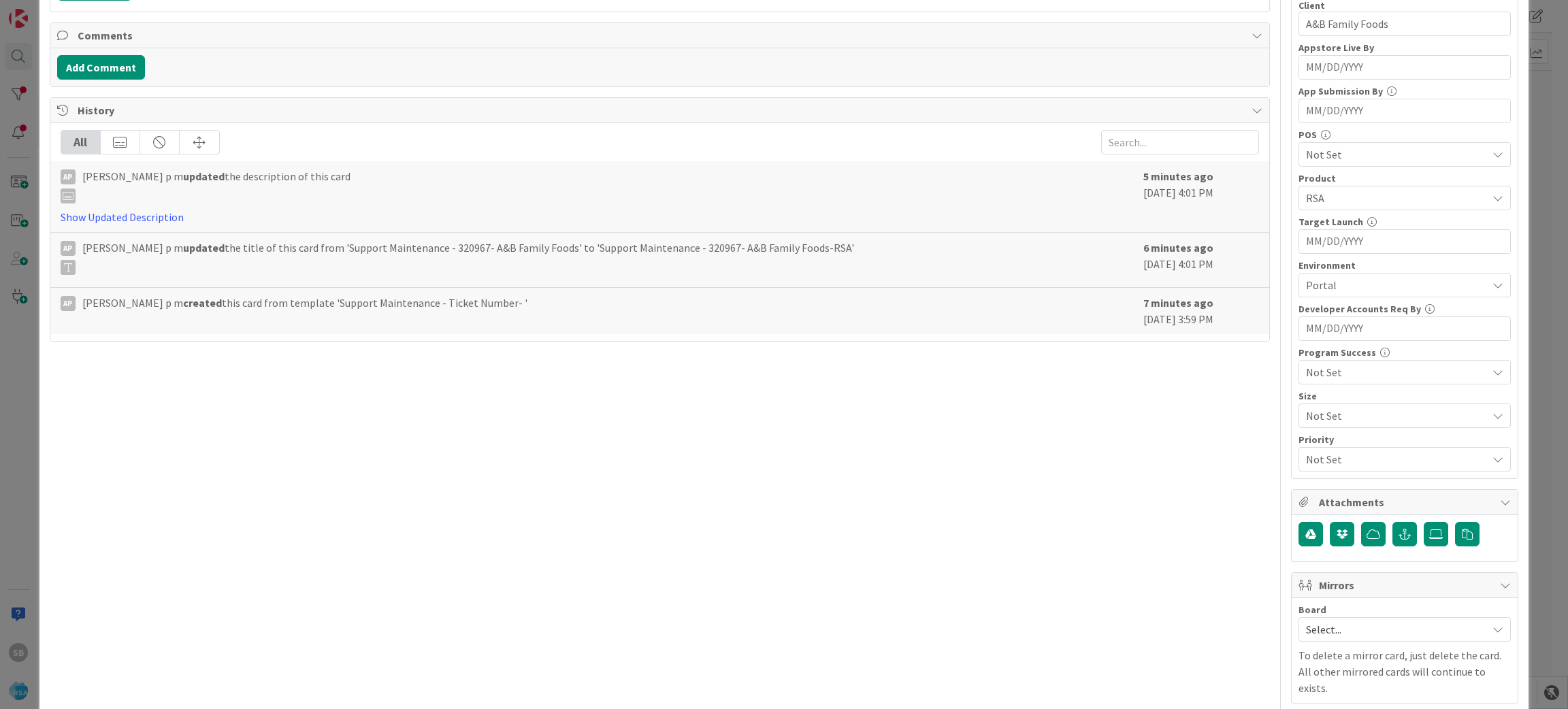
scroll to position [379, 0]
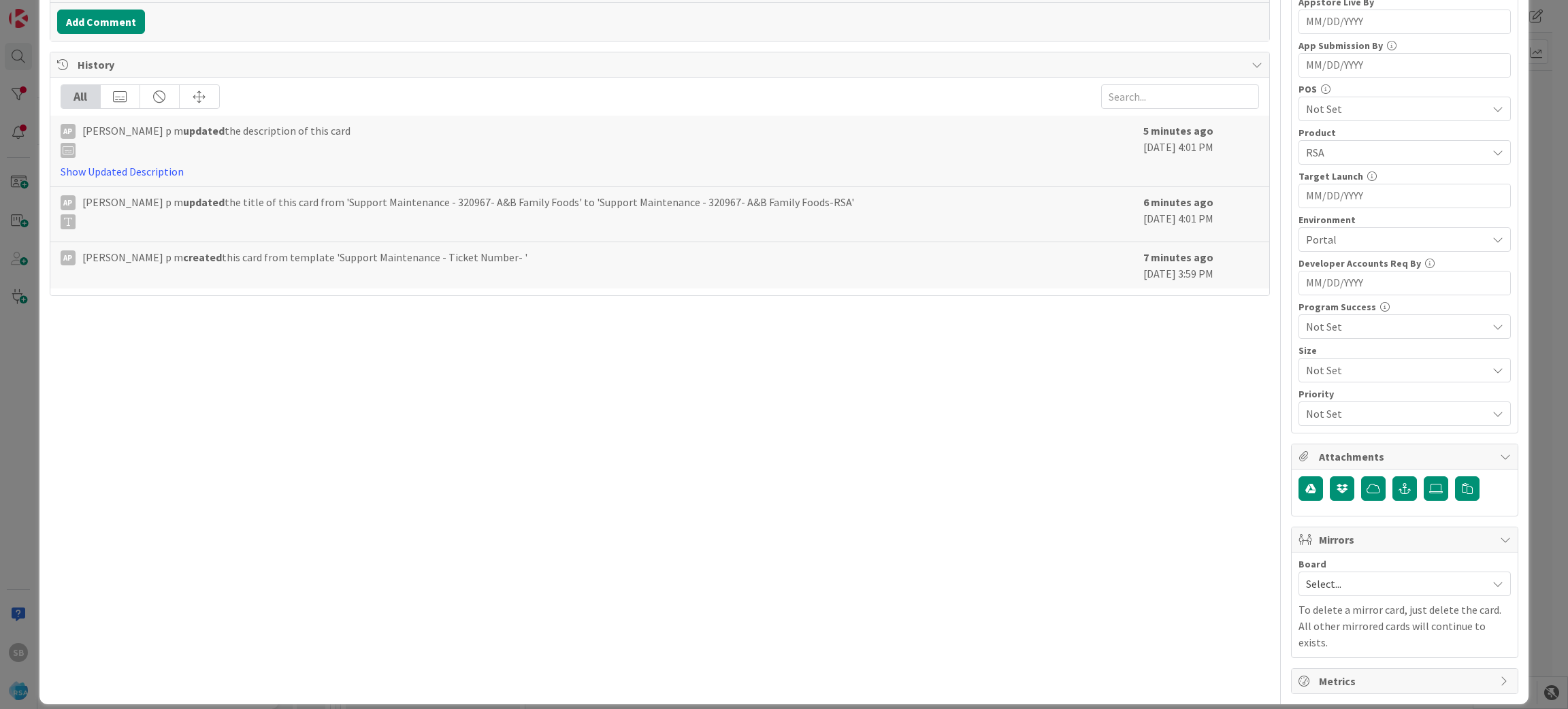
click at [1377, 602] on div "Board Select... To delete a mirror card, just delete the card. All other mirror…" at bounding box center [1404, 605] width 212 height 91
click at [1317, 582] on span "Select..." at bounding box center [1393, 584] width 174 height 19
click at [1327, 669] on span "Software Development" at bounding box center [1413, 672] width 179 height 20
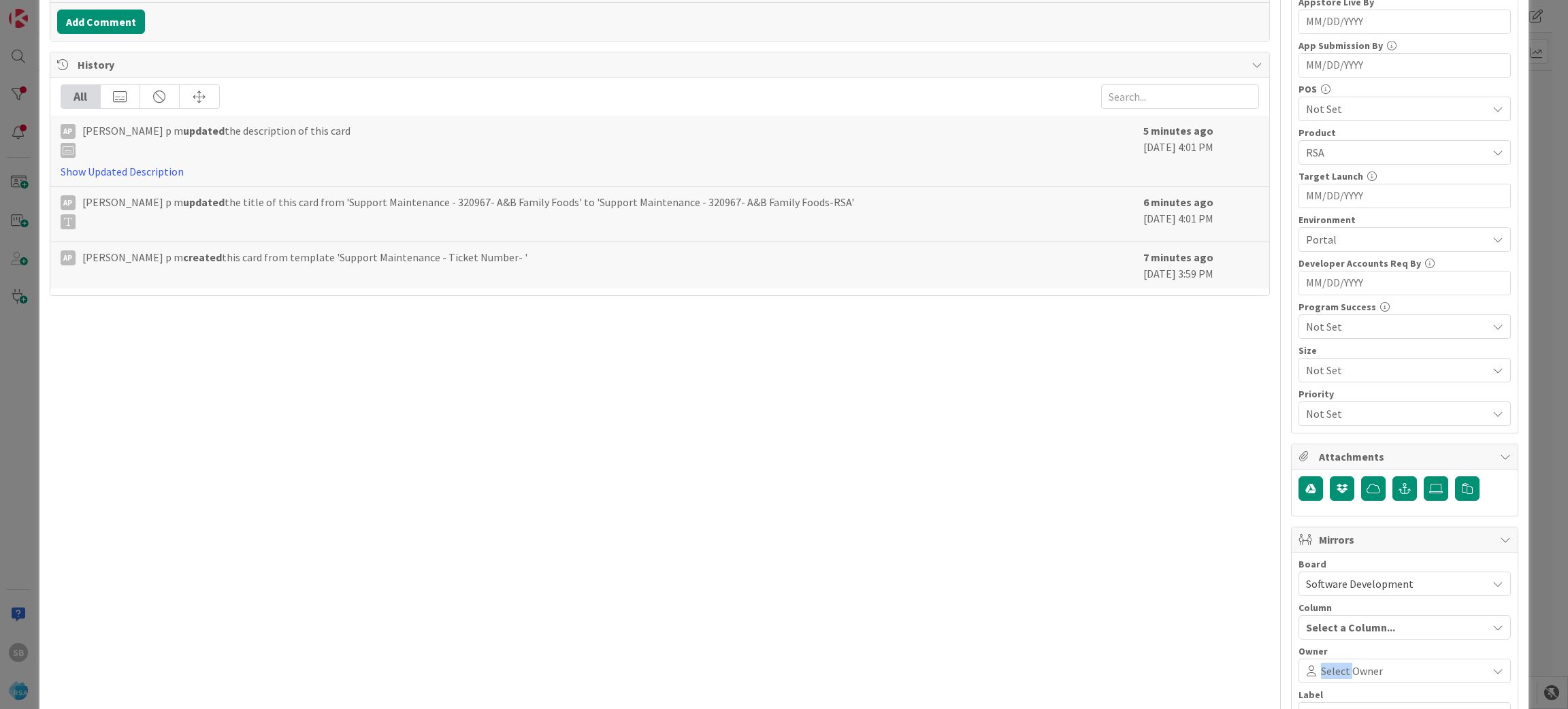
click at [1327, 669] on span "Select Owner" at bounding box center [1352, 671] width 62 height 16
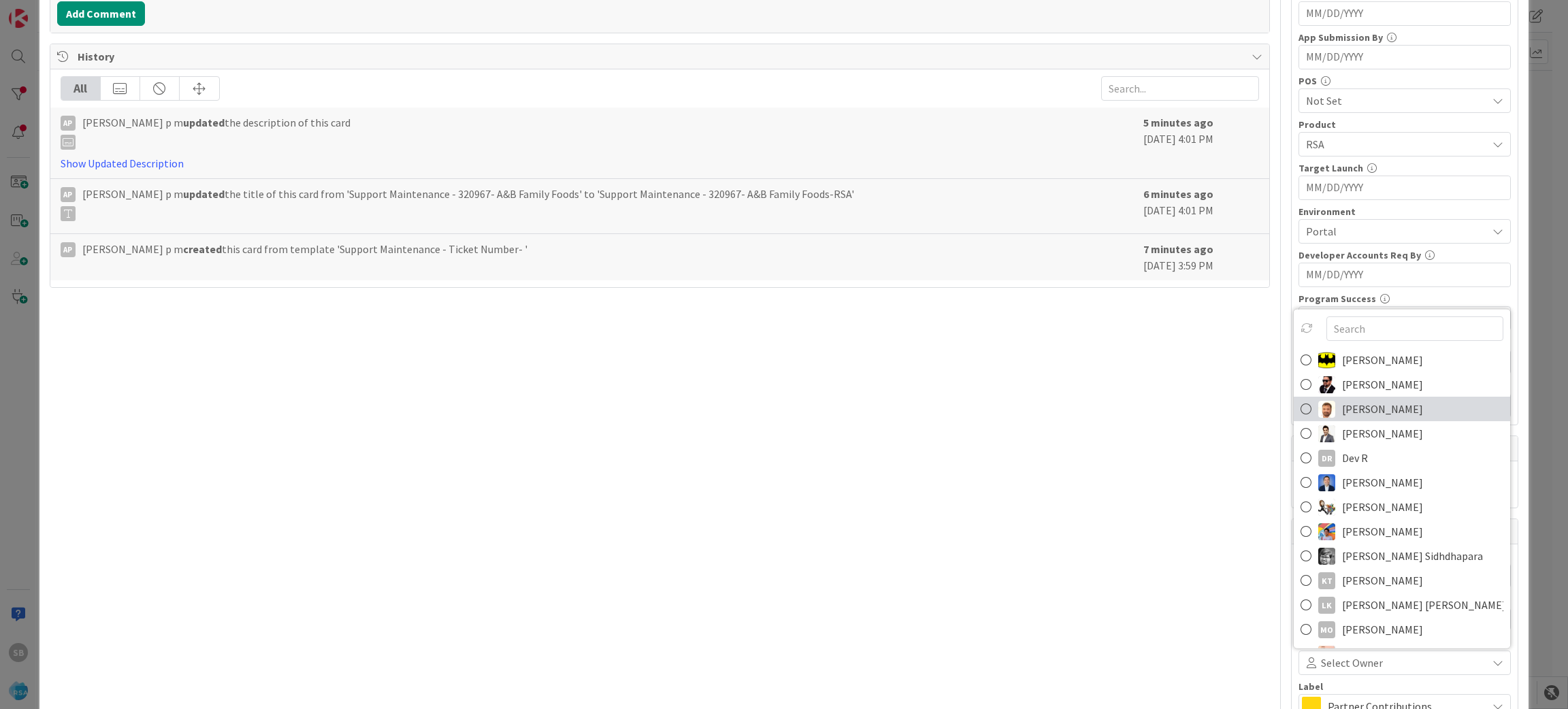
click at [1342, 413] on span "[PERSON_NAME]" at bounding box center [1382, 409] width 81 height 20
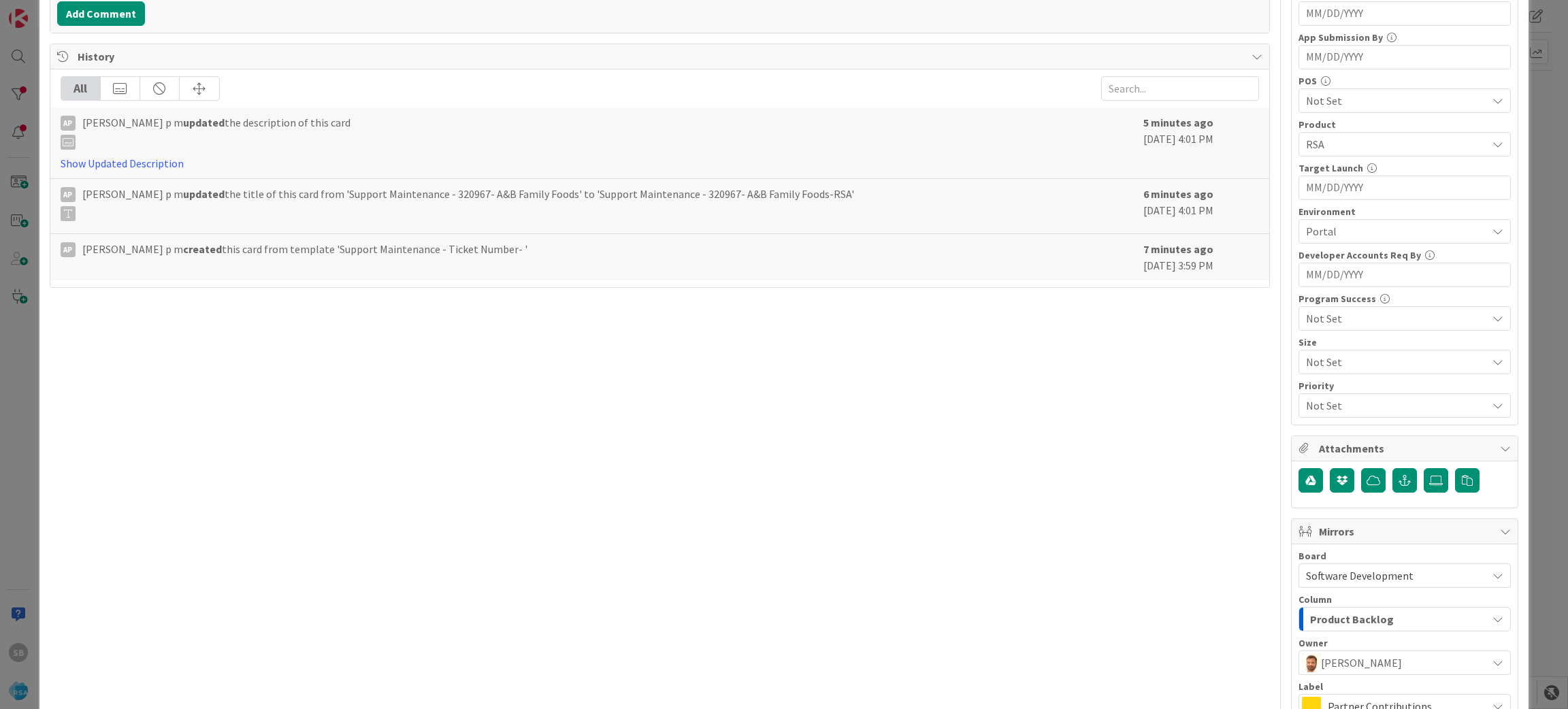
scroll to position [541, 0]
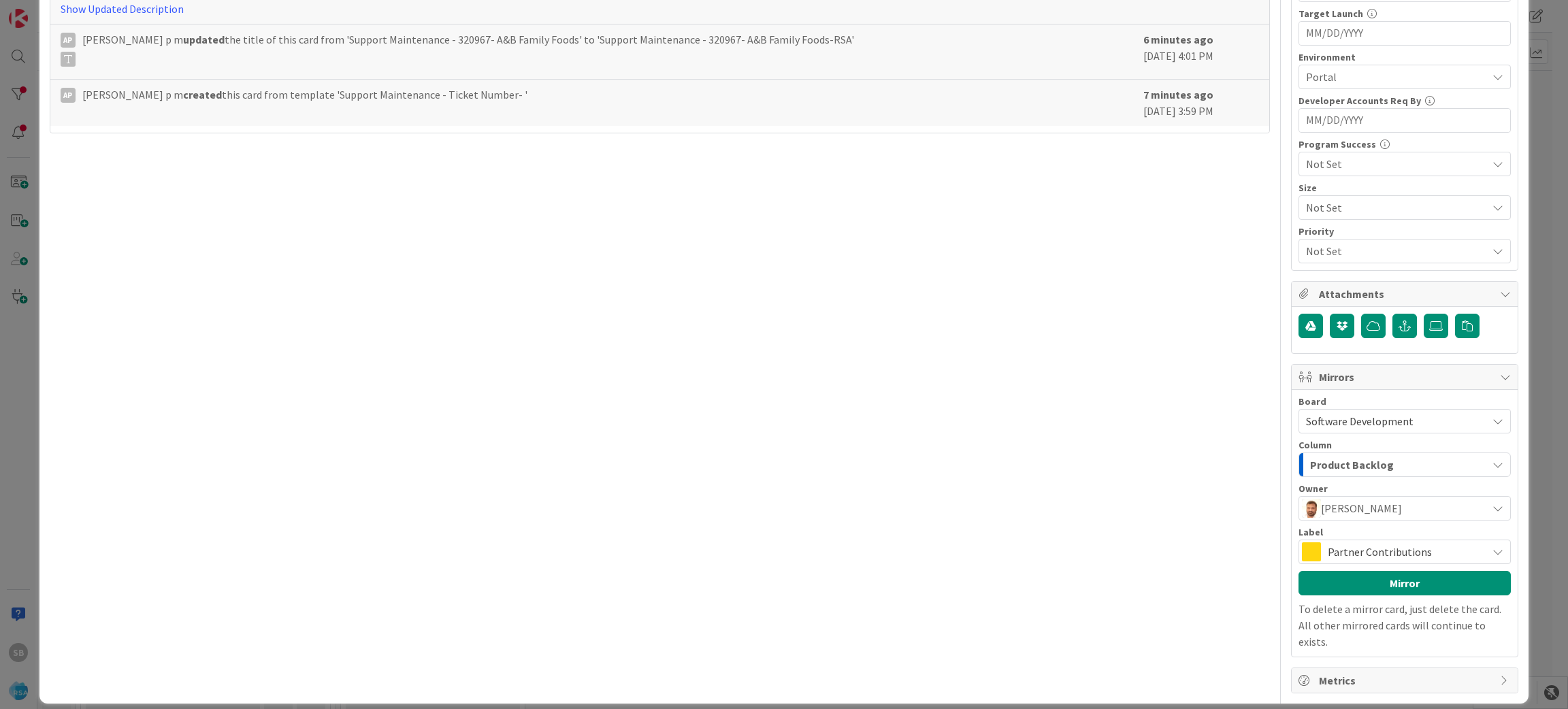
click at [1420, 549] on span "Partner Contributions" at bounding box center [1403, 552] width 153 height 19
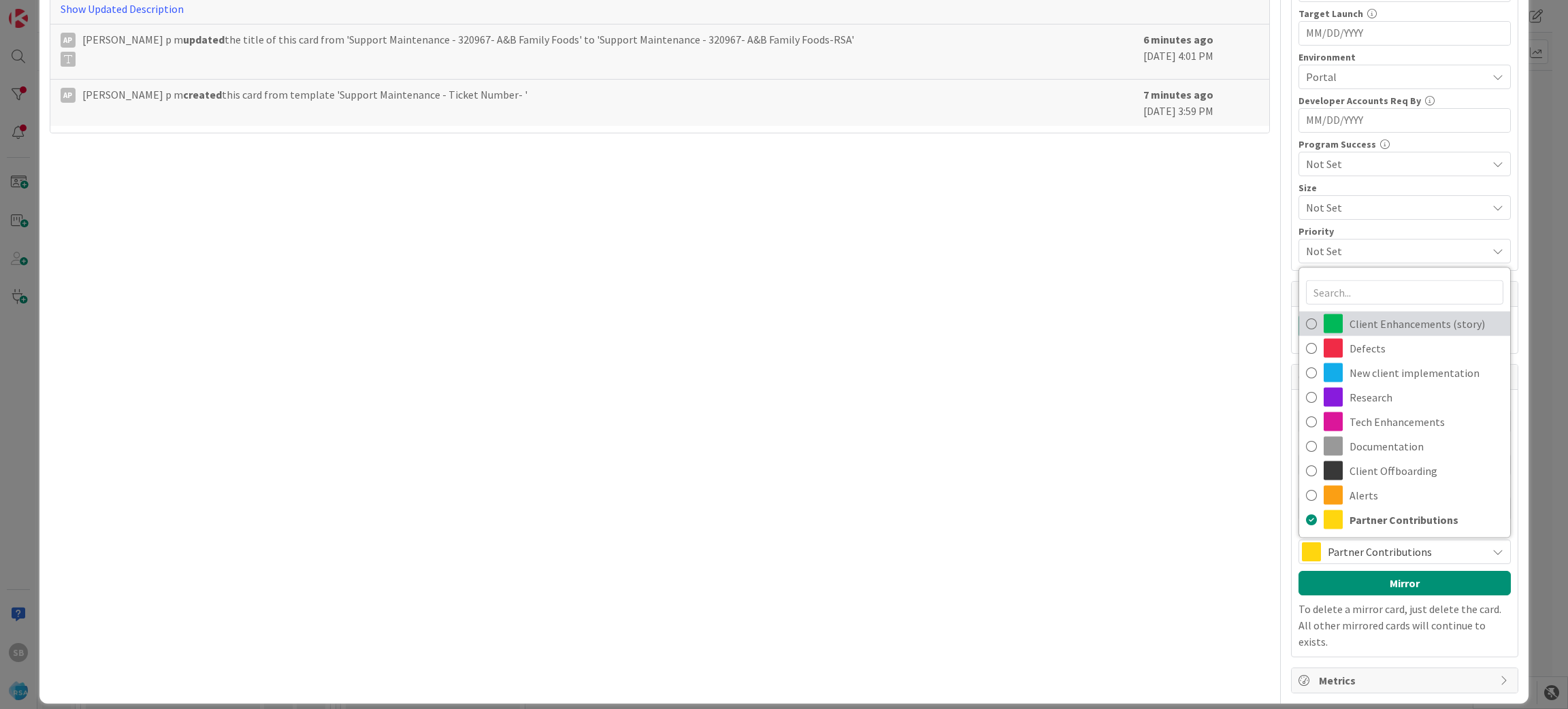
click at [1369, 327] on span "Client Enhancements (story)" at bounding box center [1426, 324] width 153 height 20
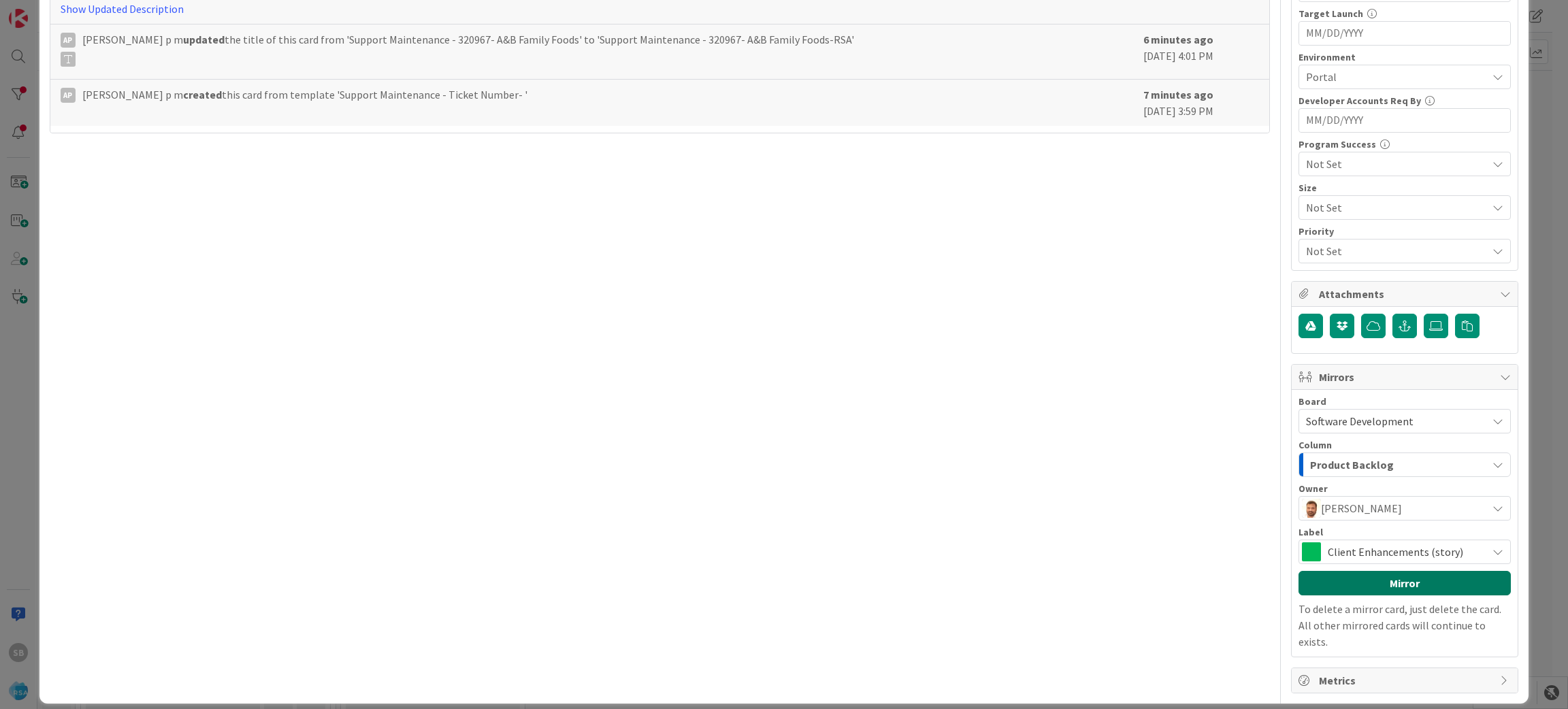
click at [1362, 582] on button "Mirror" at bounding box center [1404, 583] width 212 height 24
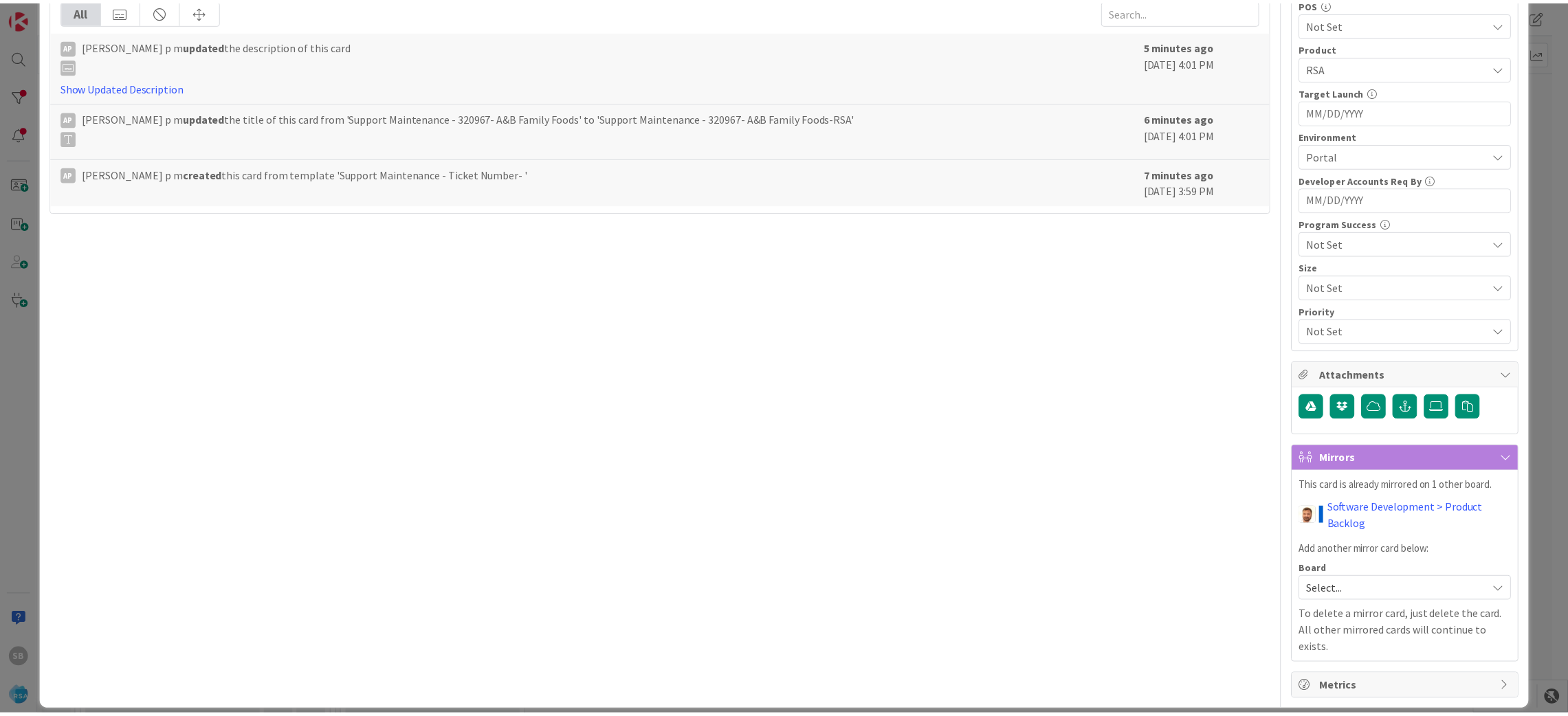
scroll to position [0, 0]
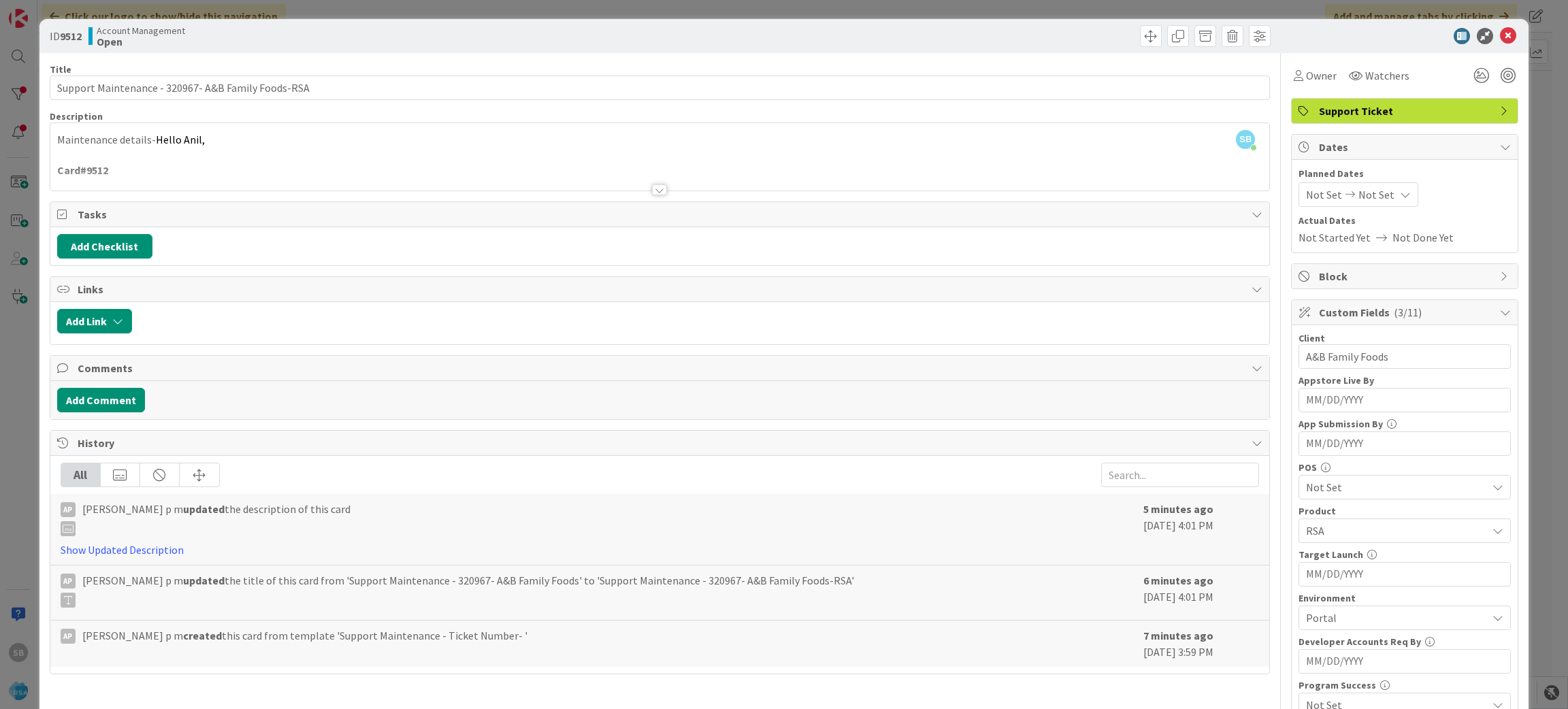
click at [1499, 30] on icon at bounding box center [1507, 36] width 16 height 16
